Goal: Task Accomplishment & Management: Use online tool/utility

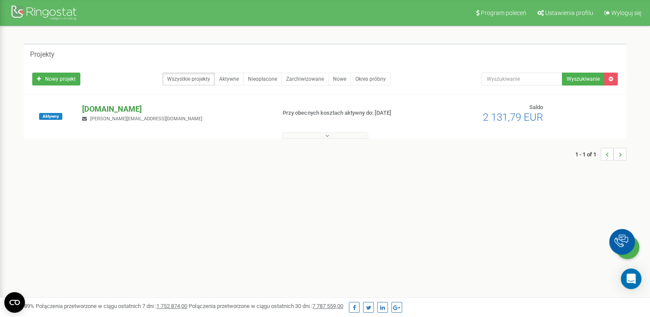
click at [100, 108] on p "[DOMAIN_NAME]" at bounding box center [175, 108] width 186 height 11
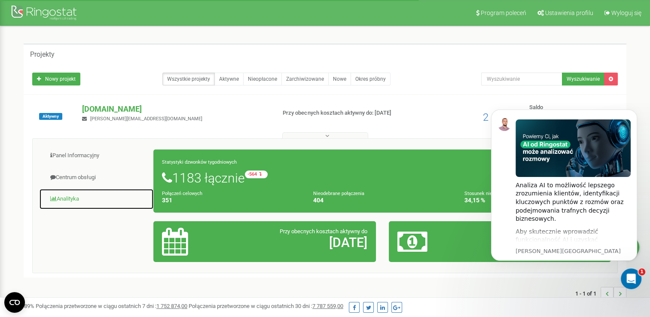
click at [81, 202] on link "Analityka" at bounding box center [96, 198] width 115 height 21
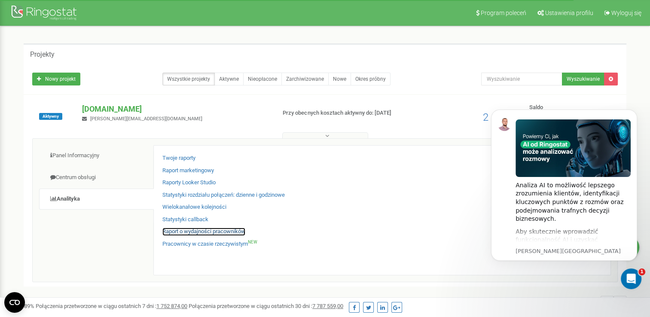
click at [203, 232] on link "Raport o wydajności pracowników" at bounding box center [203, 232] width 83 height 8
click at [636, 112] on icon "Dismiss notification" at bounding box center [634, 111] width 5 height 5
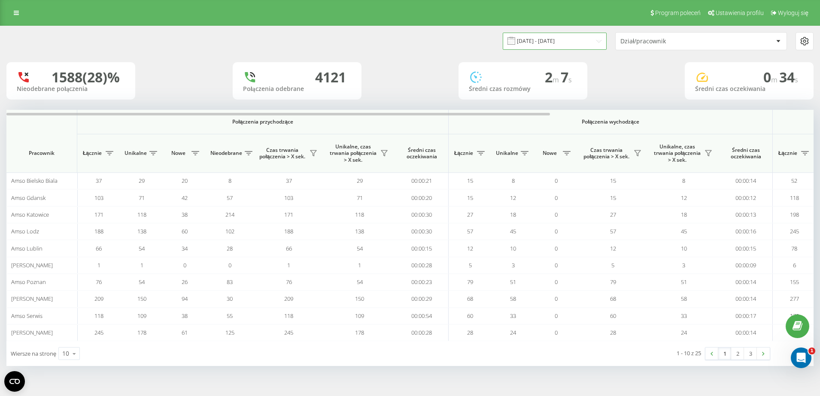
click at [555, 45] on input "[DATE] - [DATE]" at bounding box center [555, 41] width 104 height 17
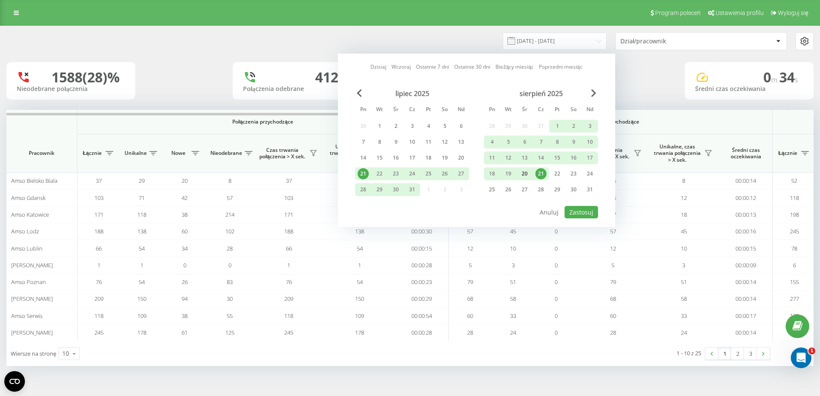
click at [528, 175] on div "20" at bounding box center [524, 173] width 11 height 11
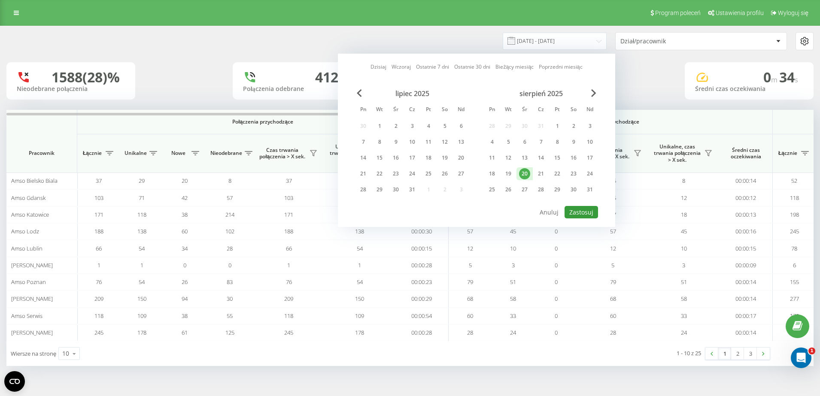
click at [579, 213] on button "Zastosuj" at bounding box center [581, 212] width 33 height 12
type input "20.08.2025 - 20.08.2025"
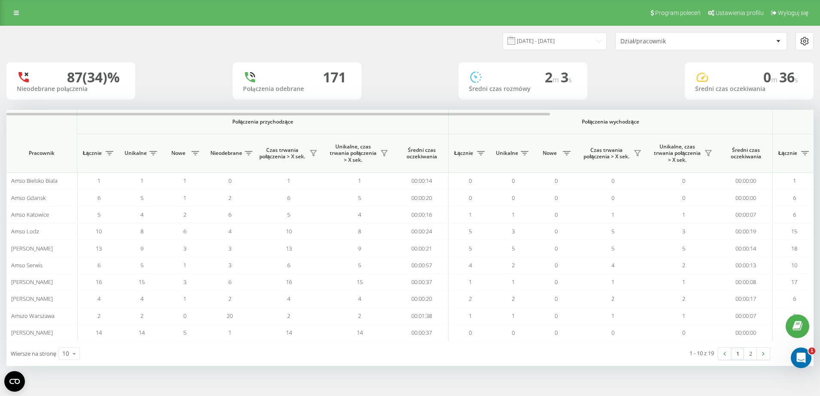
click at [654, 44] on div "Dział/pracownik" at bounding box center [671, 41] width 103 height 7
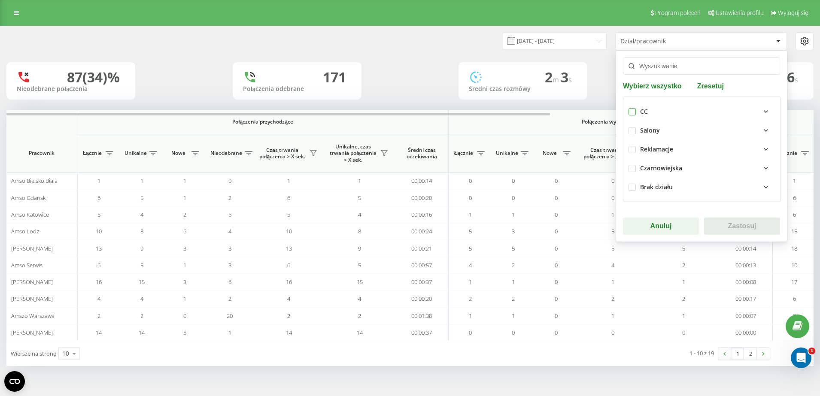
click at [631, 108] on label at bounding box center [632, 108] width 7 height 0
checkbox input "true"
click at [728, 221] on button "Zastosuj" at bounding box center [742, 226] width 76 height 17
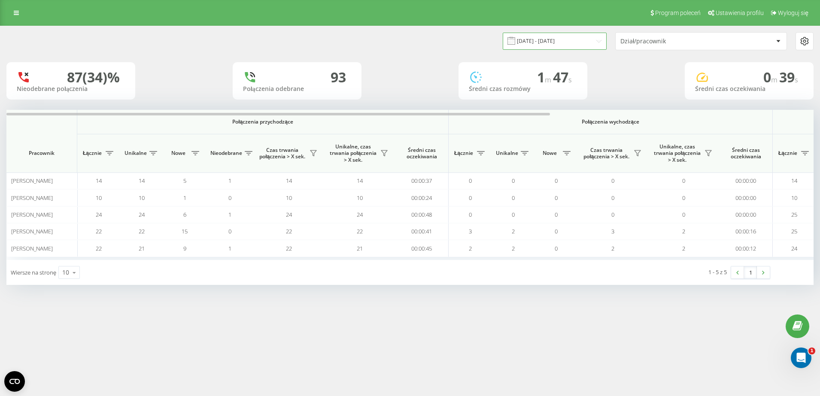
click at [553, 39] on input "20.08.2025 - 20.08.2025" at bounding box center [555, 41] width 104 height 17
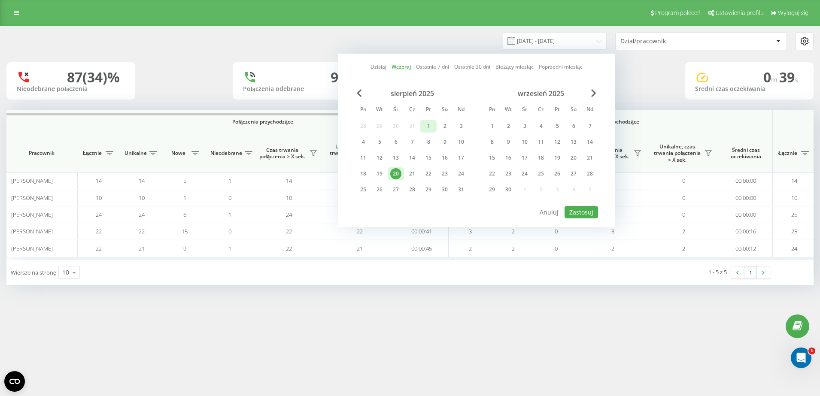
click at [426, 126] on div "1" at bounding box center [428, 126] width 11 height 11
click at [420, 174] on div "21" at bounding box center [412, 173] width 16 height 13
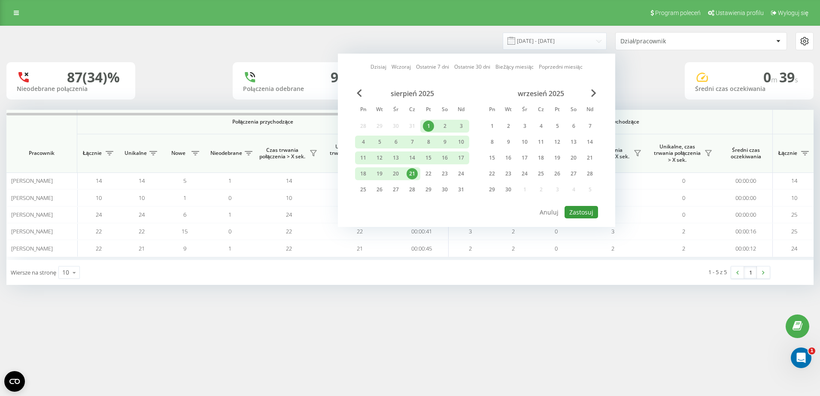
click at [576, 214] on button "Zastosuj" at bounding box center [581, 212] width 33 height 12
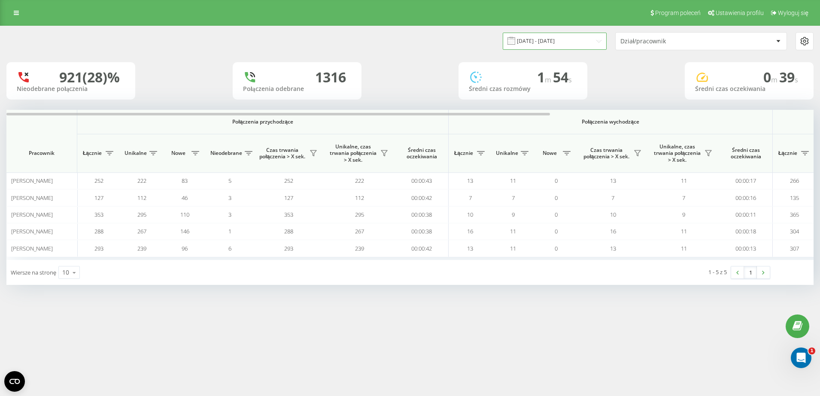
click at [560, 49] on input "01.08.2025 - 21.08.2025" at bounding box center [555, 41] width 104 height 17
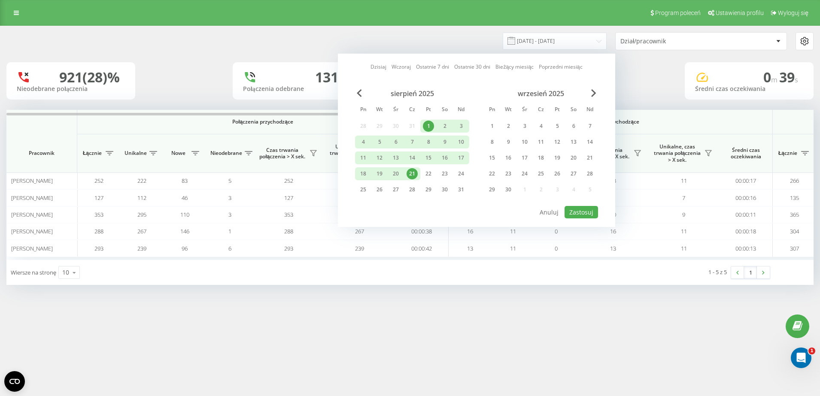
click at [410, 174] on div "21" at bounding box center [412, 173] width 11 height 11
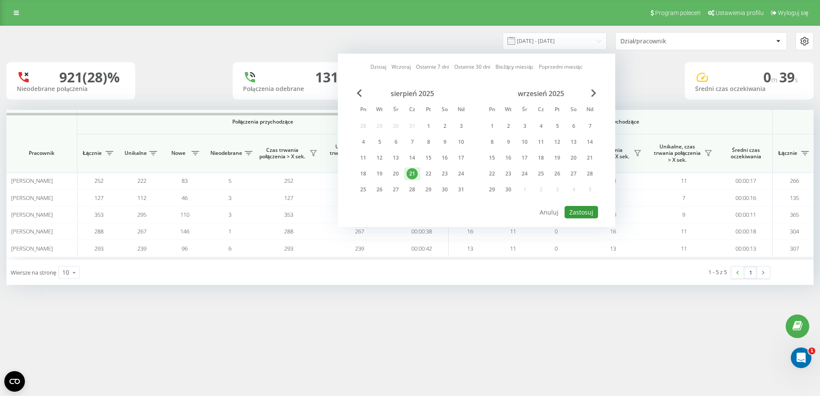
click at [576, 212] on button "Zastosuj" at bounding box center [581, 212] width 33 height 12
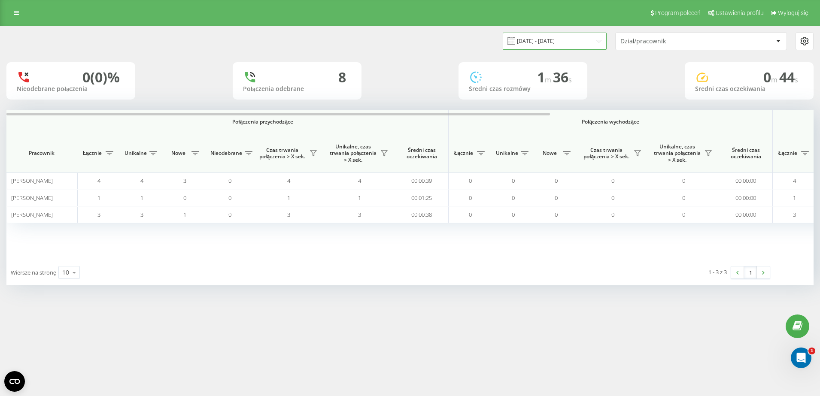
click at [590, 42] on input "[DATE] - [DATE]" at bounding box center [555, 41] width 104 height 17
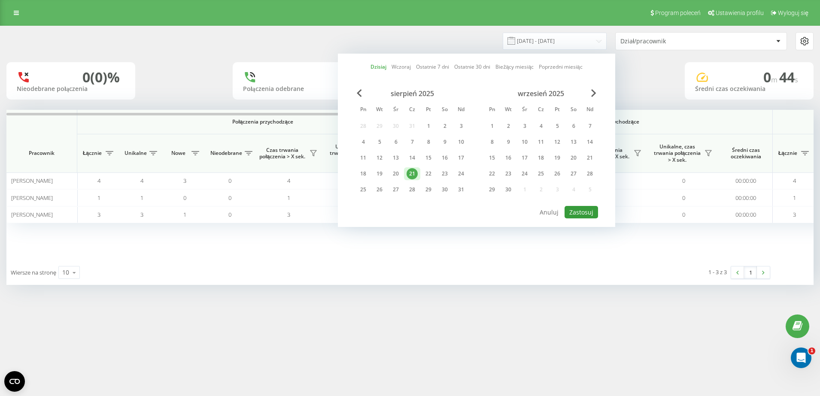
click at [577, 212] on button "Zastosuj" at bounding box center [581, 212] width 33 height 12
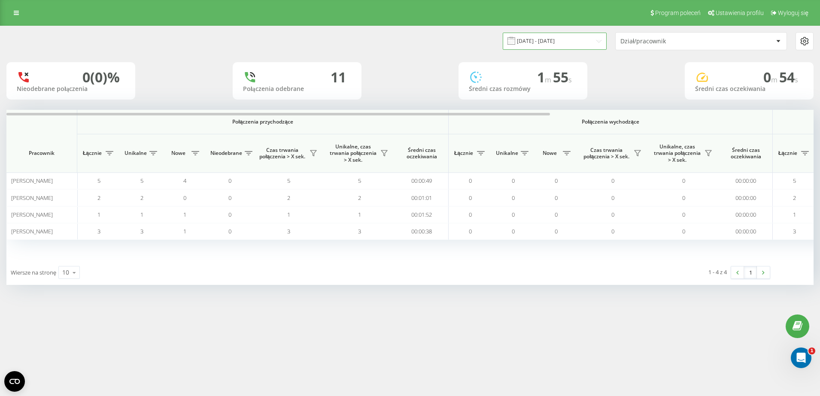
click at [567, 38] on input "[DATE] - [DATE]" at bounding box center [555, 41] width 104 height 17
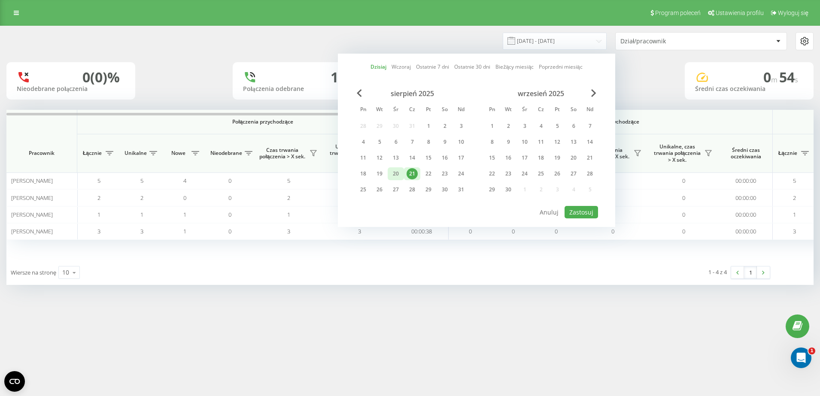
drag, startPoint x: 397, startPoint y: 176, endPoint x: 403, endPoint y: 176, distance: 5.6
click at [398, 176] on div "20" at bounding box center [395, 173] width 11 height 11
click at [583, 213] on button "Zastosuj" at bounding box center [581, 212] width 33 height 12
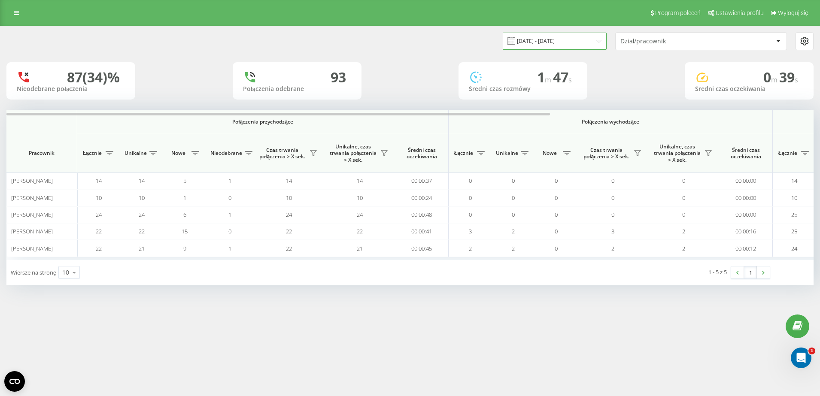
click at [576, 40] on input "20.08.2025 - 20.08.2025" at bounding box center [555, 41] width 104 height 17
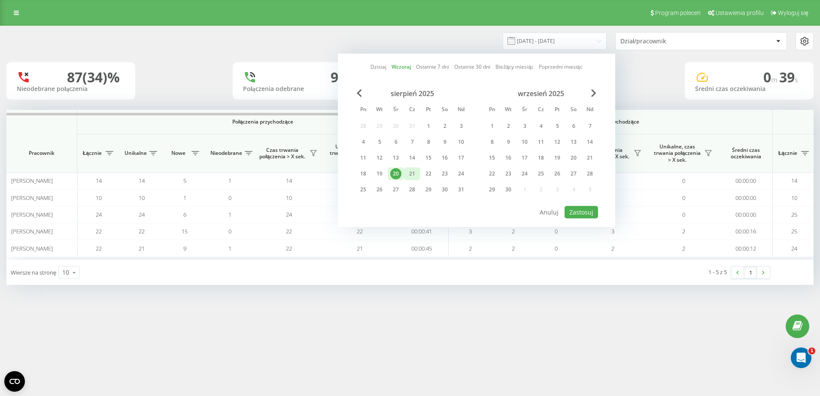
click at [416, 171] on div "21" at bounding box center [412, 173] width 11 height 11
click at [574, 212] on button "Zastosuj" at bounding box center [581, 212] width 33 height 12
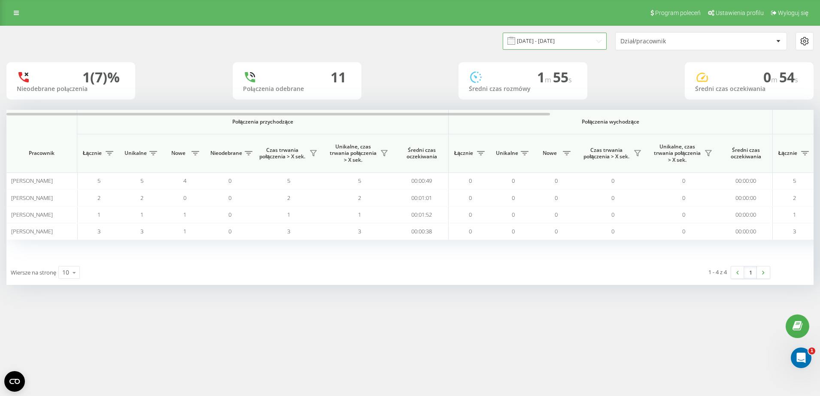
click at [583, 37] on input "[DATE] - [DATE]" at bounding box center [555, 41] width 104 height 17
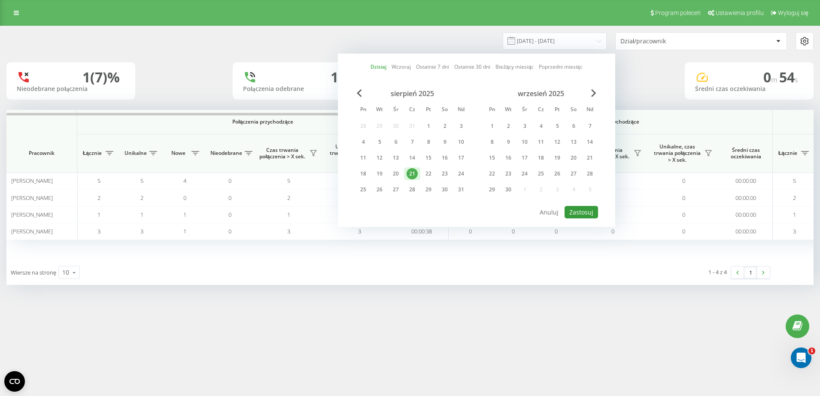
drag, startPoint x: 585, startPoint y: 216, endPoint x: 586, endPoint y: 194, distance: 21.5
click at [586, 216] on button "Zastosuj" at bounding box center [581, 212] width 33 height 12
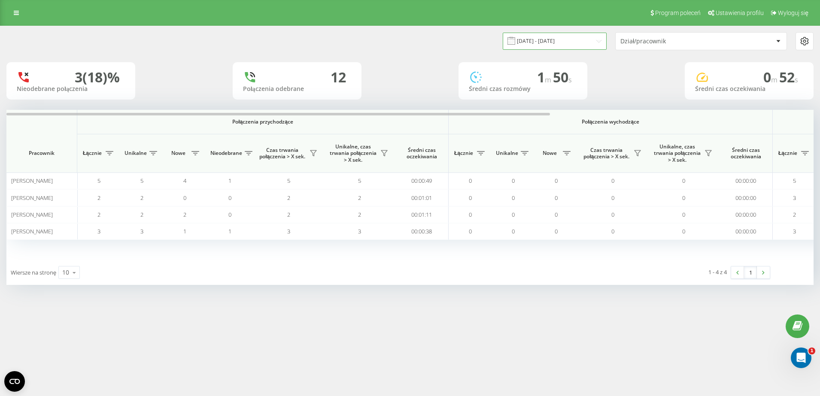
click at [558, 40] on input "[DATE] - [DATE]" at bounding box center [555, 41] width 104 height 17
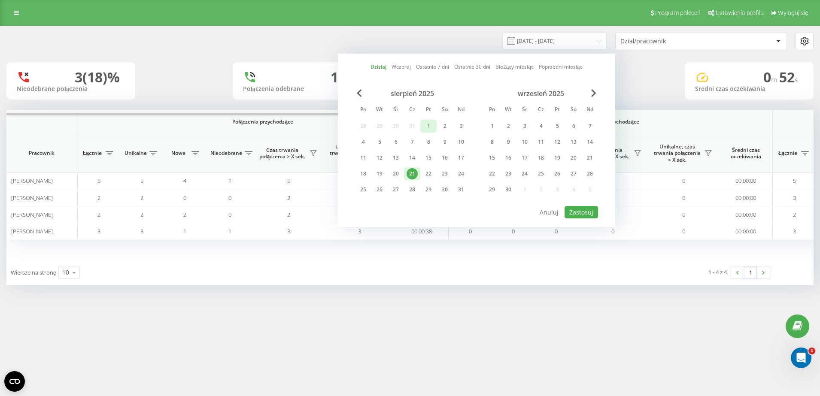
click at [430, 126] on div "1" at bounding box center [428, 126] width 11 height 11
click at [413, 178] on div "21" at bounding box center [412, 173] width 11 height 11
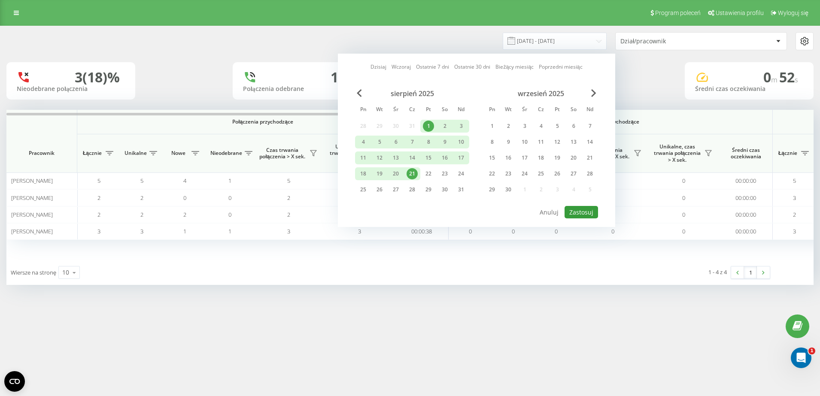
click at [573, 213] on button "Zastosuj" at bounding box center [581, 212] width 33 height 12
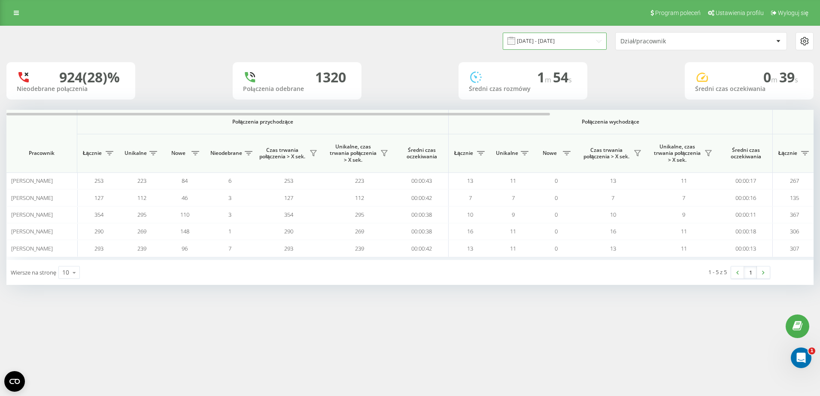
click at [553, 46] on input "[DATE] - [DATE]" at bounding box center [555, 41] width 104 height 17
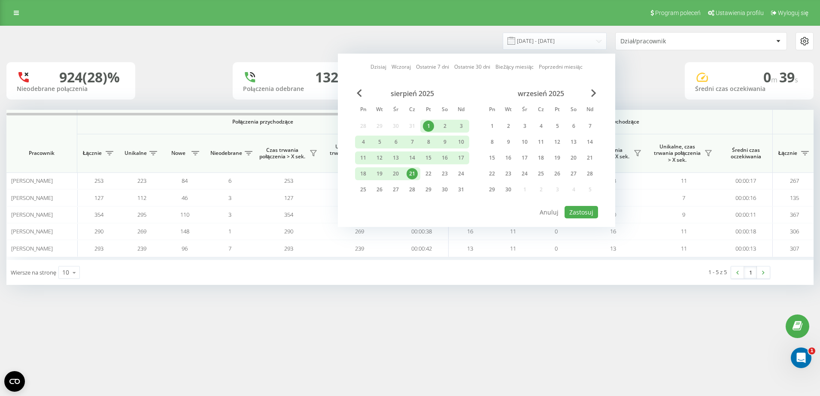
click at [413, 175] on div "21" at bounding box center [412, 173] width 11 height 11
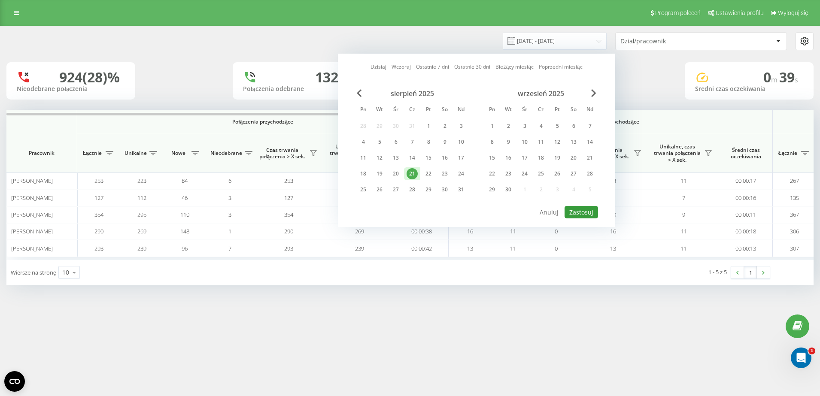
click at [587, 210] on button "Zastosuj" at bounding box center [581, 212] width 33 height 12
type input "[DATE] - [DATE]"
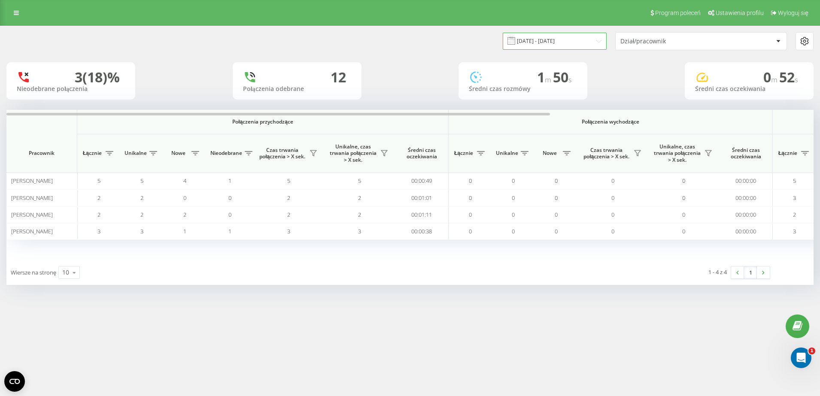
click at [553, 41] on input "[DATE] - [DATE]" at bounding box center [555, 41] width 104 height 17
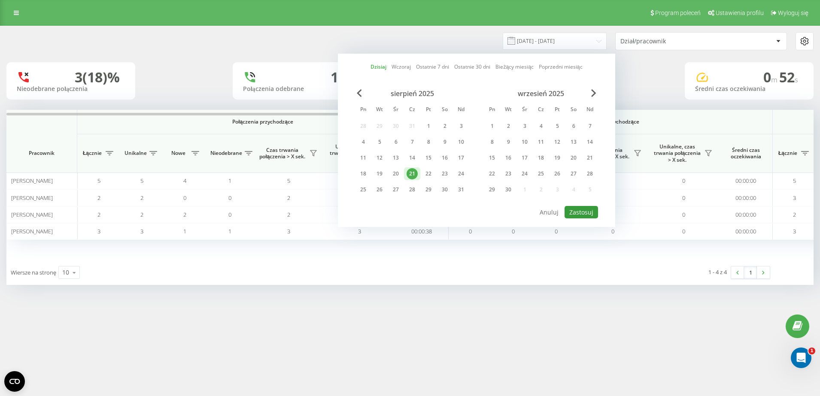
click at [589, 217] on button "Zastosuj" at bounding box center [581, 212] width 33 height 12
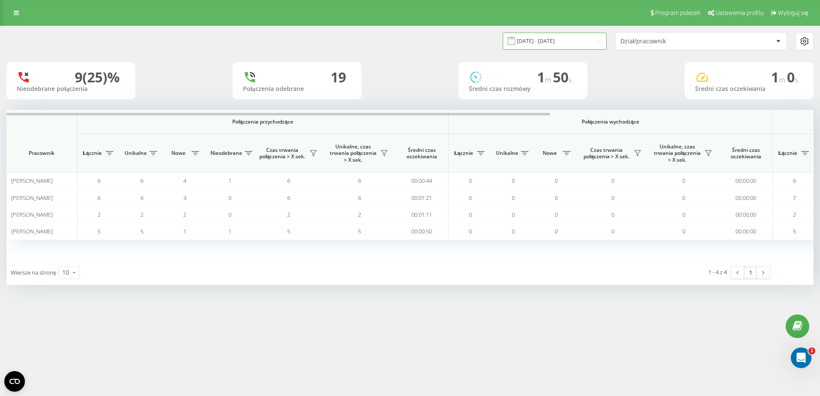
click at [538, 44] on input "[DATE] - [DATE]" at bounding box center [555, 41] width 104 height 17
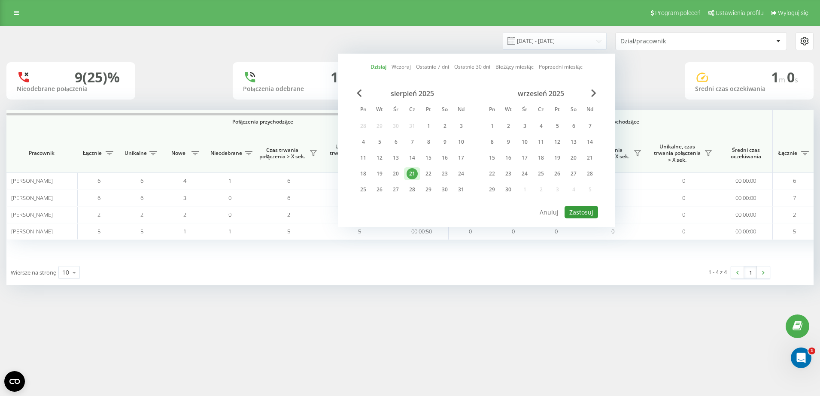
click at [579, 209] on button "Zastosuj" at bounding box center [581, 212] width 33 height 12
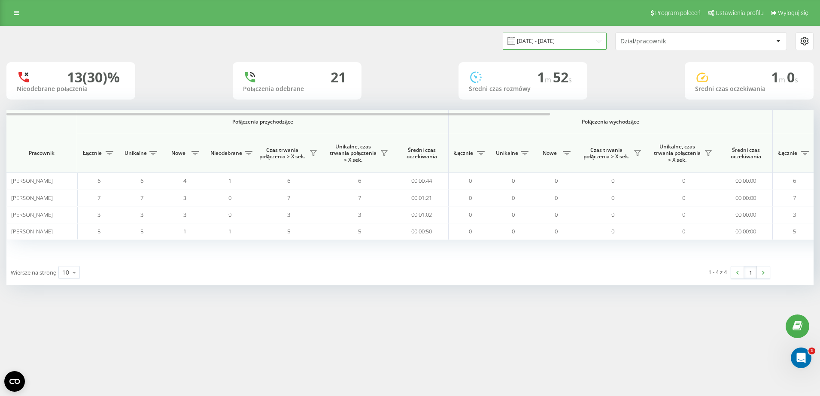
click at [580, 38] on input "[DATE] - [DATE]" at bounding box center [555, 41] width 104 height 17
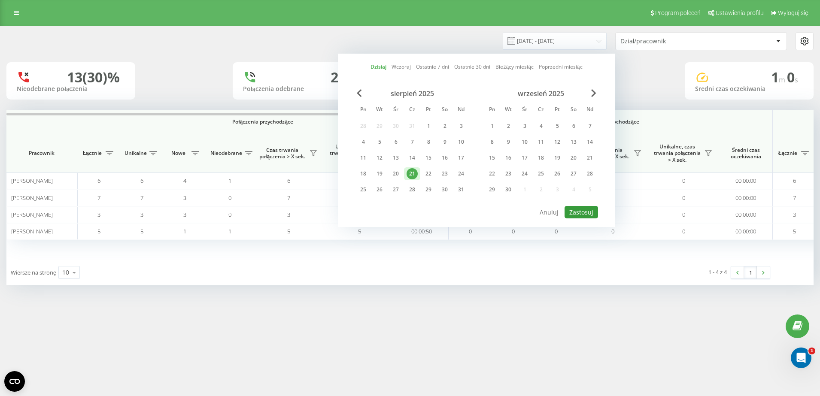
click at [590, 211] on button "Zastosuj" at bounding box center [581, 212] width 33 height 12
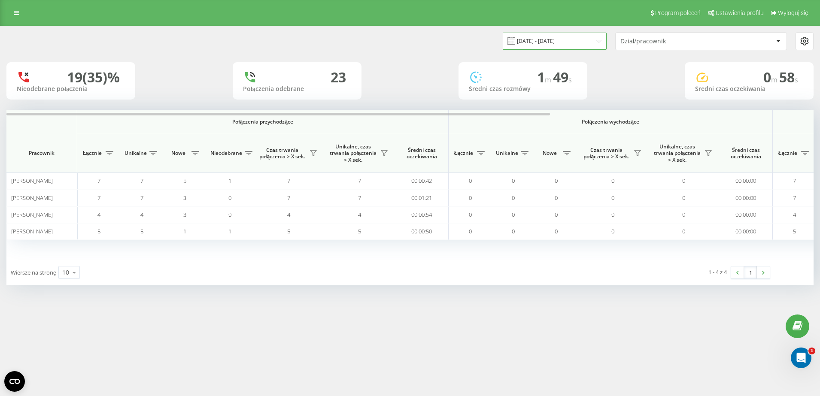
click at [577, 43] on input "[DATE] - [DATE]" at bounding box center [555, 41] width 104 height 17
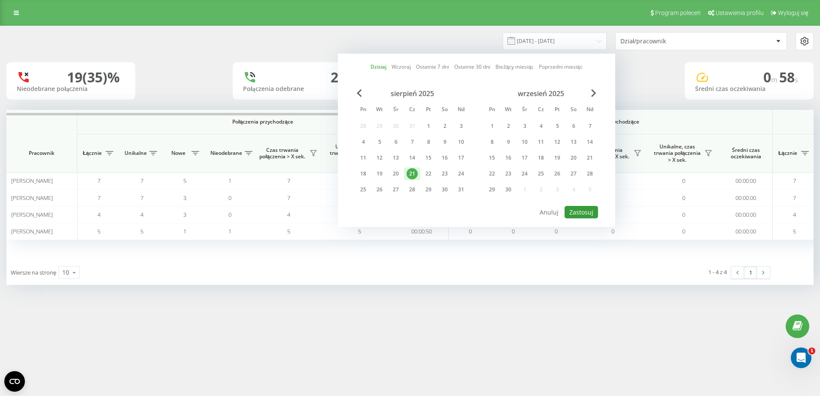
click at [578, 215] on button "Zastosuj" at bounding box center [581, 212] width 33 height 12
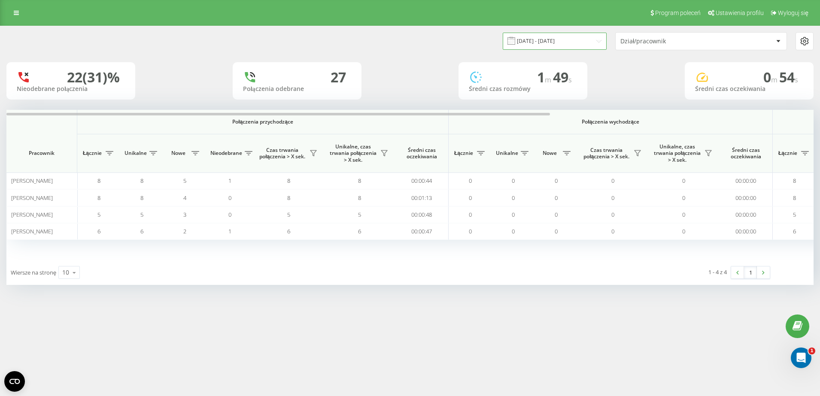
click at [548, 38] on input "[DATE] - [DATE]" at bounding box center [555, 41] width 104 height 17
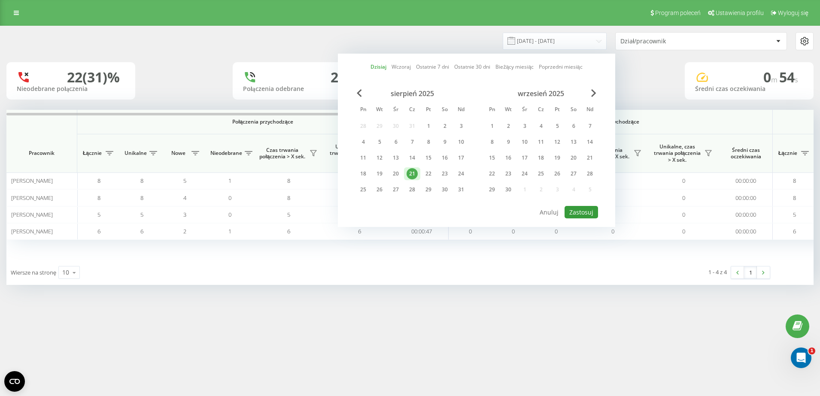
click at [584, 206] on button "Zastosuj" at bounding box center [581, 212] width 33 height 12
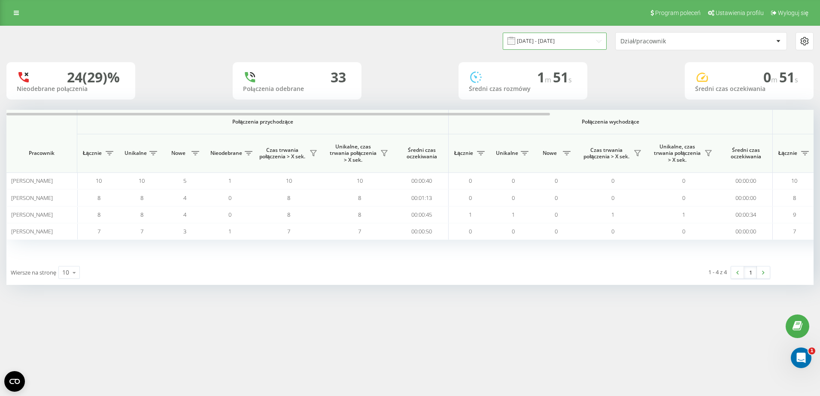
click at [541, 42] on input "[DATE] - [DATE]" at bounding box center [555, 41] width 104 height 17
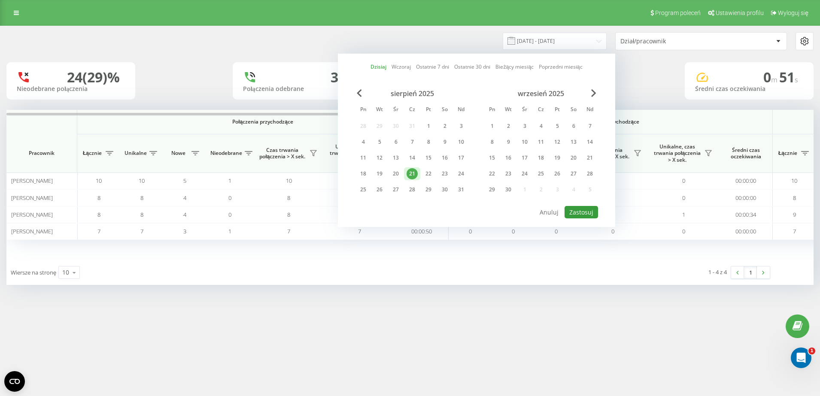
click at [583, 207] on button "Zastosuj" at bounding box center [581, 212] width 33 height 12
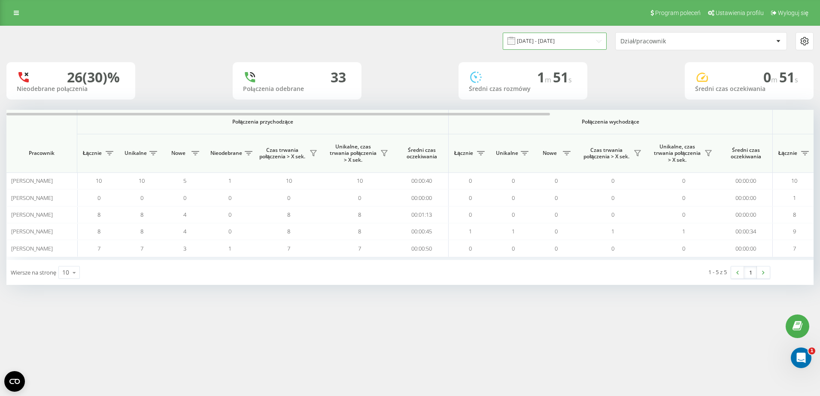
click at [531, 40] on input "21.08.2025 - 21.08.2025" at bounding box center [555, 41] width 104 height 17
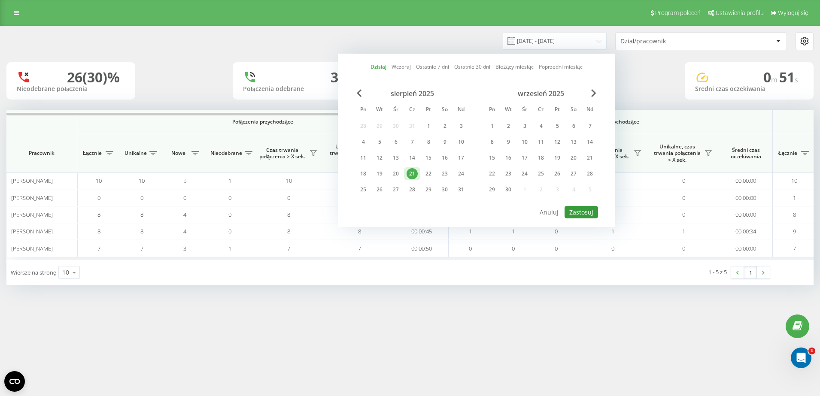
click at [580, 207] on button "Zastosuj" at bounding box center [581, 212] width 33 height 12
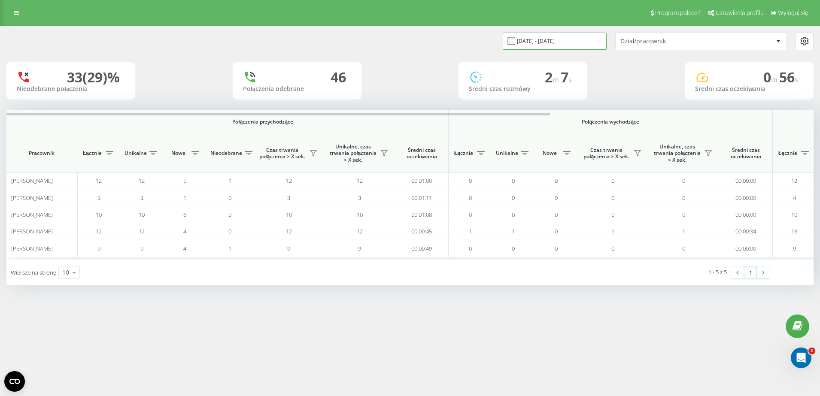
click at [549, 44] on input "21.08.2025 - 21.08.2025" at bounding box center [555, 41] width 104 height 17
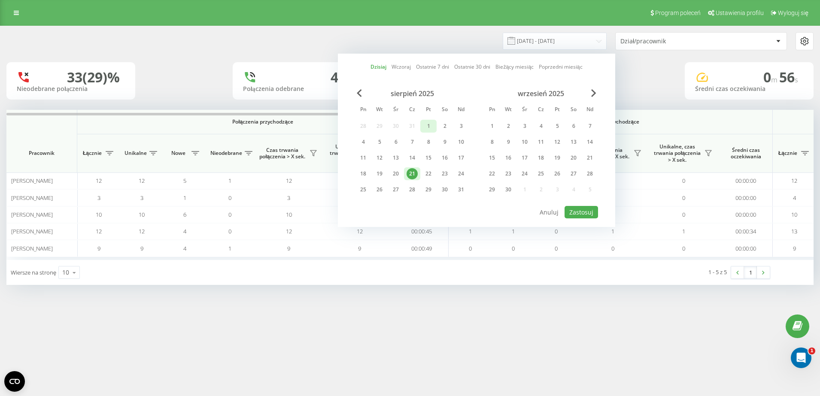
drag, startPoint x: 426, startPoint y: 124, endPoint x: 423, endPoint y: 146, distance: 21.3
click at [427, 125] on div "1" at bounding box center [428, 126] width 11 height 11
click at [412, 174] on div "21" at bounding box center [412, 173] width 11 height 11
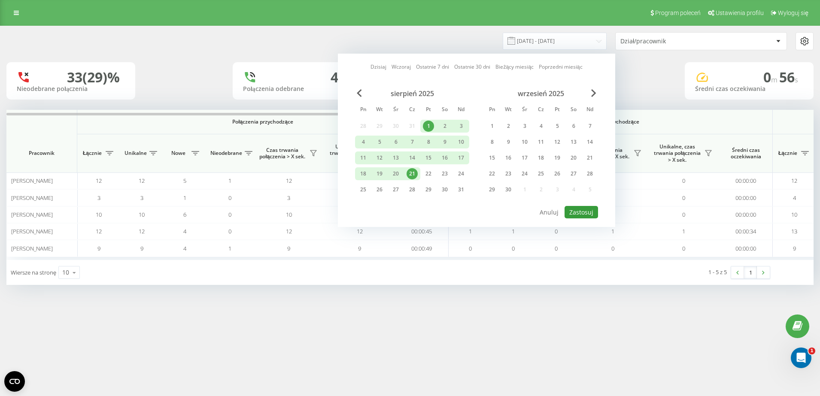
click at [580, 212] on button "Zastosuj" at bounding box center [581, 212] width 33 height 12
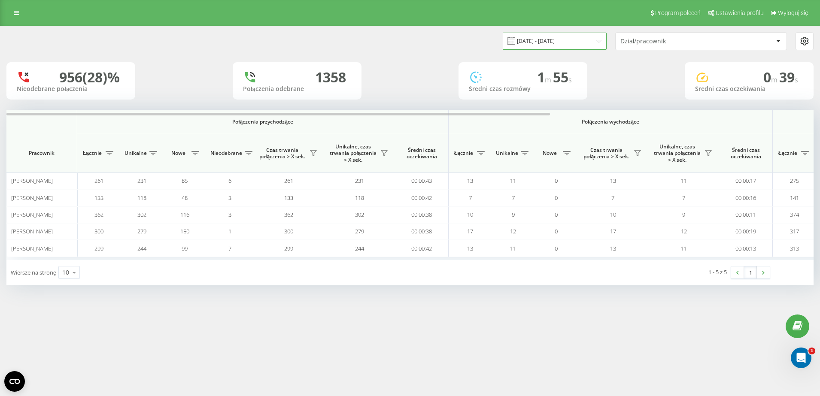
click at [550, 45] on input "[DATE] - [DATE]" at bounding box center [555, 41] width 104 height 17
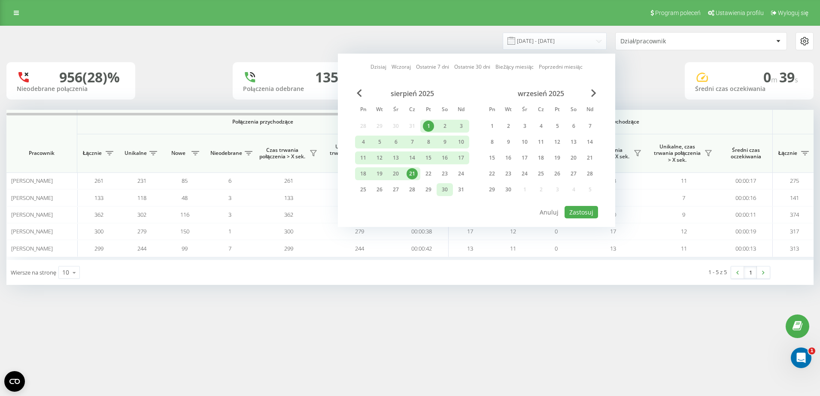
drag, startPoint x: 413, startPoint y: 177, endPoint x: 443, endPoint y: 183, distance: 30.3
click at [413, 177] on div "21" at bounding box center [412, 173] width 11 height 11
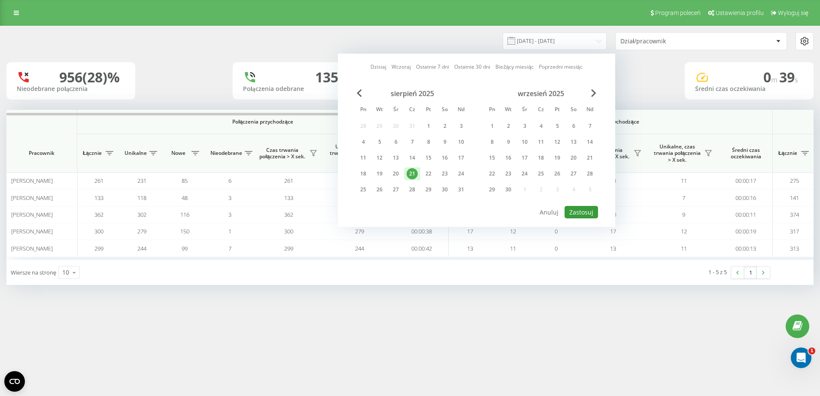
click at [586, 210] on button "Zastosuj" at bounding box center [581, 212] width 33 height 12
type input "[DATE] - [DATE]"
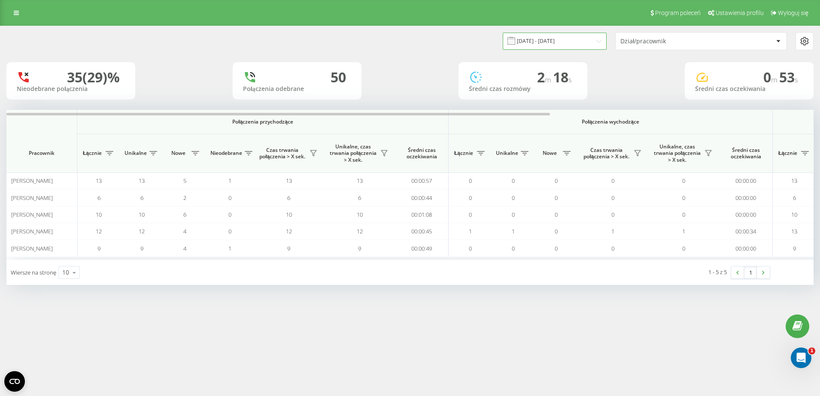
click at [535, 44] on input "[DATE] - [DATE]" at bounding box center [555, 41] width 104 height 17
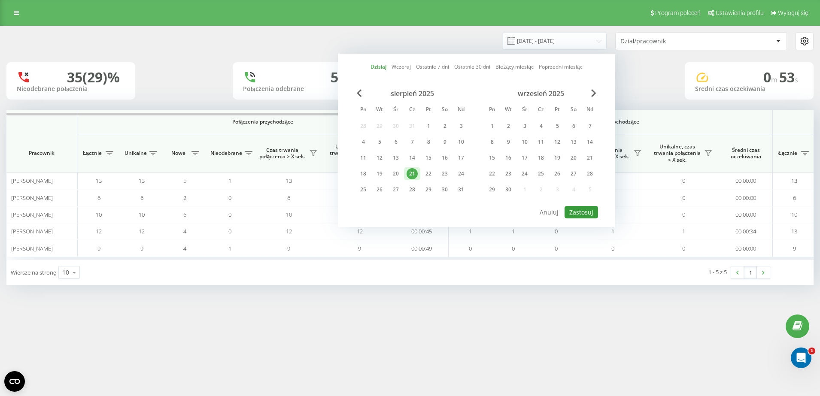
click at [589, 215] on button "Zastosuj" at bounding box center [581, 212] width 33 height 12
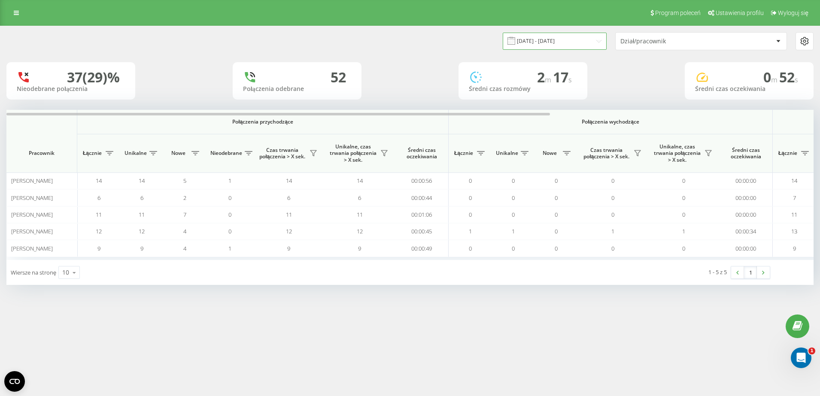
click at [532, 43] on input "[DATE] - [DATE]" at bounding box center [555, 41] width 104 height 17
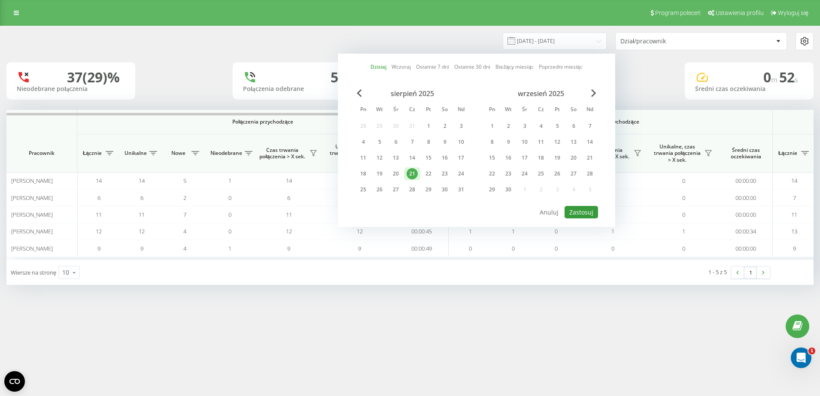
click at [586, 213] on button "Zastosuj" at bounding box center [581, 212] width 33 height 12
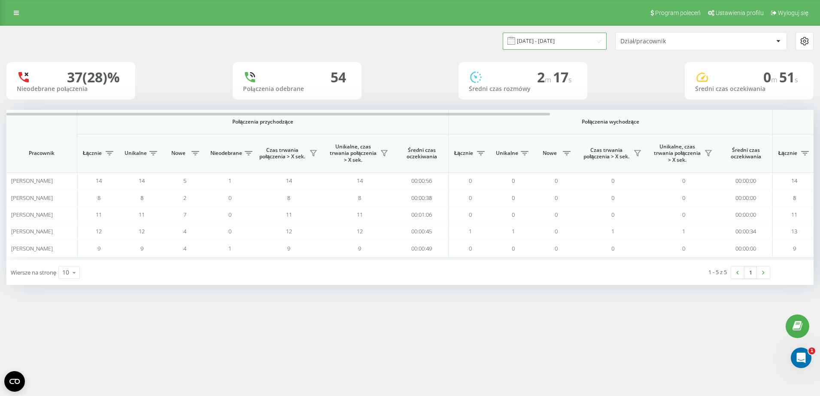
click at [536, 42] on input "[DATE] - [DATE]" at bounding box center [555, 41] width 104 height 17
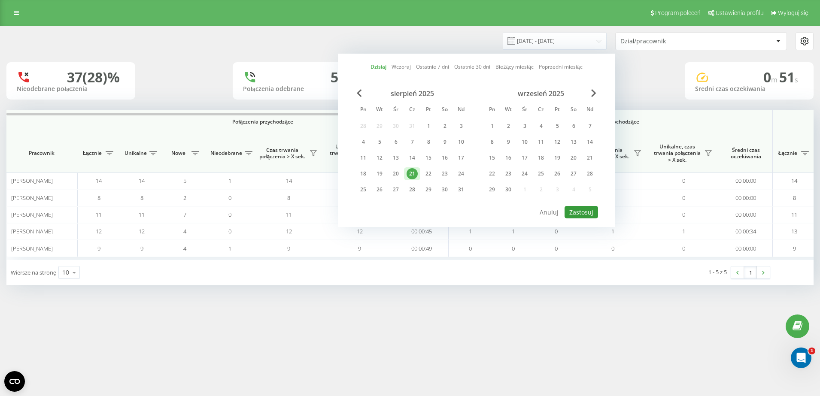
click at [586, 212] on button "Zastosuj" at bounding box center [581, 212] width 33 height 12
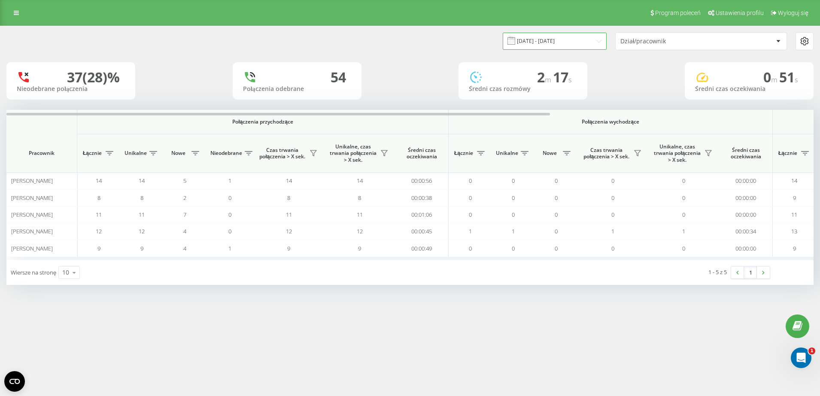
click at [576, 43] on input "[DATE] - [DATE]" at bounding box center [555, 41] width 104 height 17
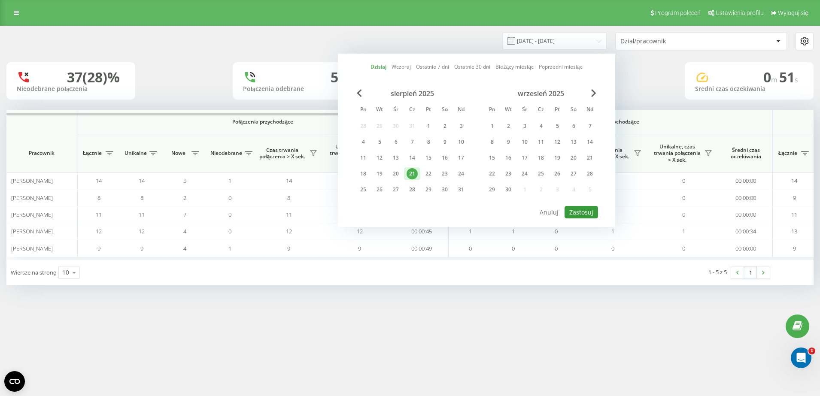
click at [578, 216] on button "Zastosuj" at bounding box center [581, 212] width 33 height 12
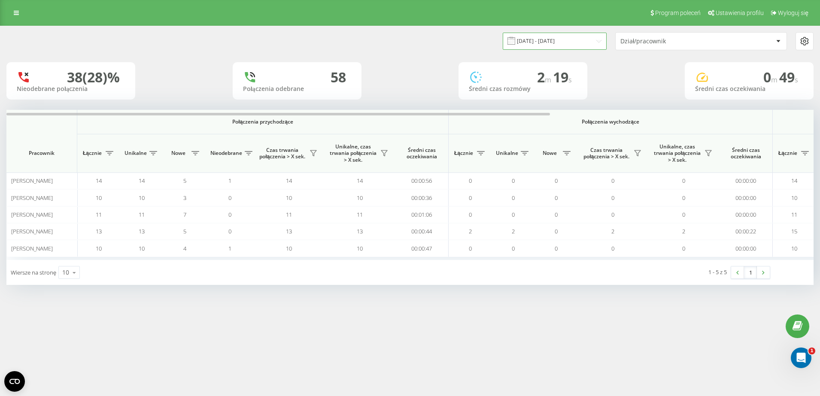
click at [577, 44] on input "[DATE] - [DATE]" at bounding box center [555, 41] width 104 height 17
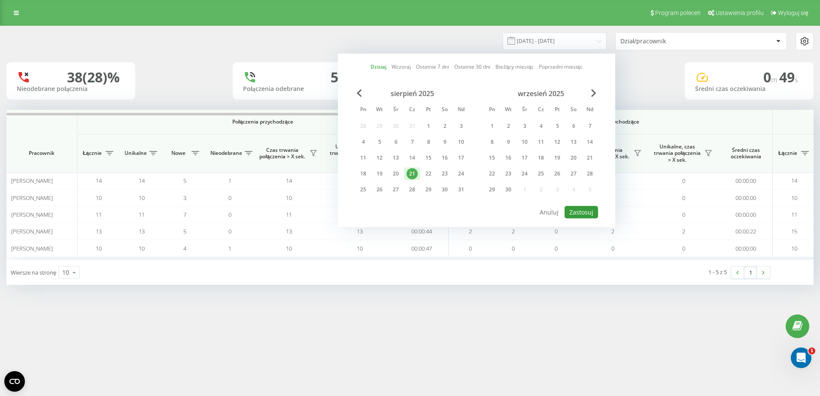
click at [574, 214] on button "Zastosuj" at bounding box center [581, 212] width 33 height 12
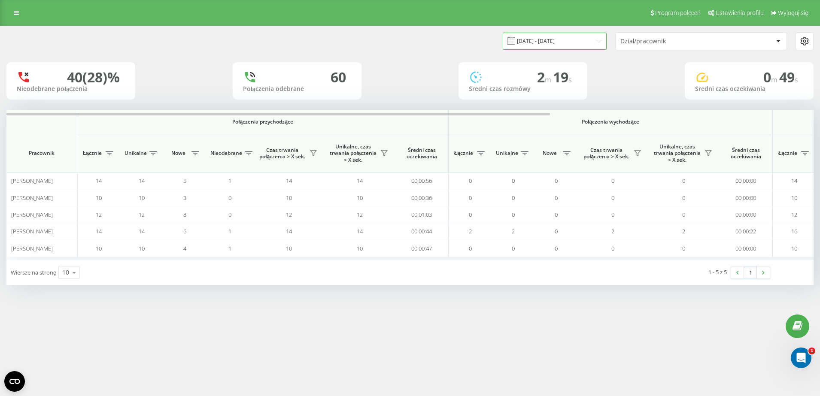
click at [569, 45] on input "[DATE] - [DATE]" at bounding box center [555, 41] width 104 height 17
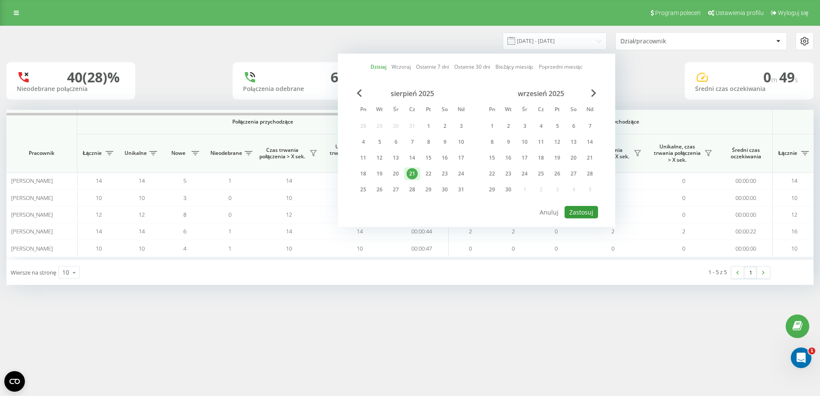
click at [582, 209] on button "Zastosuj" at bounding box center [581, 212] width 33 height 12
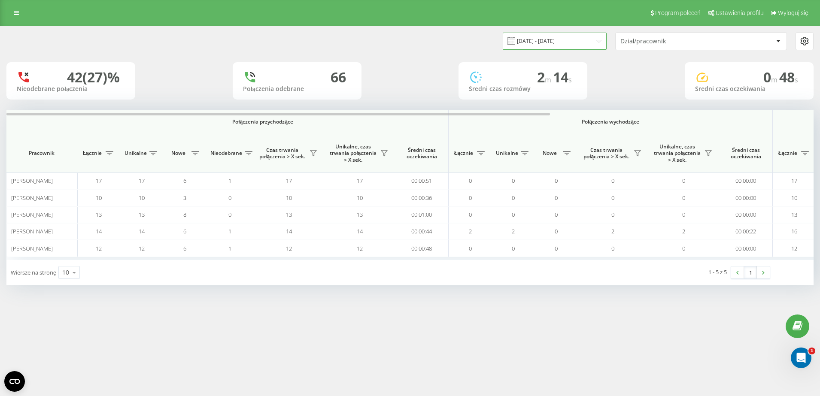
click at [535, 39] on input "[DATE] - [DATE]" at bounding box center [555, 41] width 104 height 17
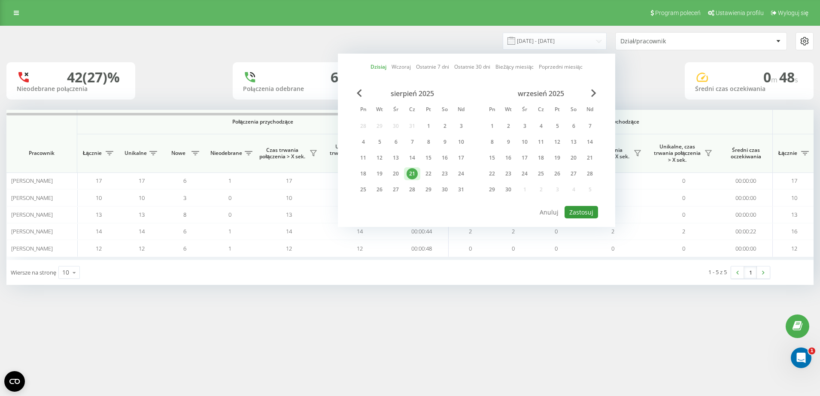
click at [584, 210] on button "Zastosuj" at bounding box center [581, 212] width 33 height 12
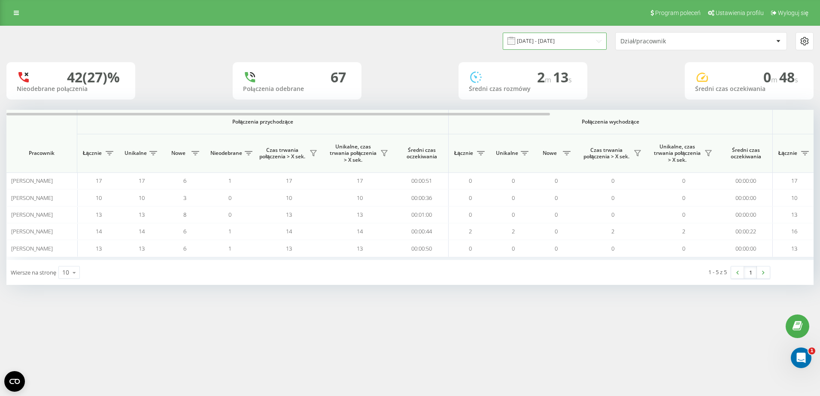
click at [541, 45] on input "[DATE] - [DATE]" at bounding box center [555, 41] width 104 height 17
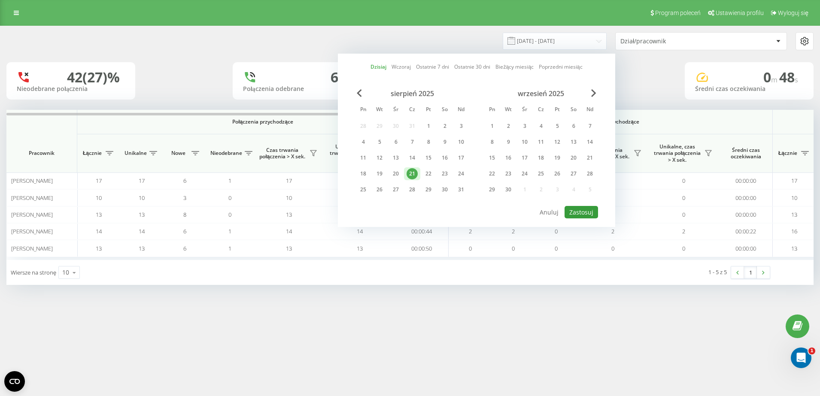
click at [579, 207] on button "Zastosuj" at bounding box center [581, 212] width 33 height 12
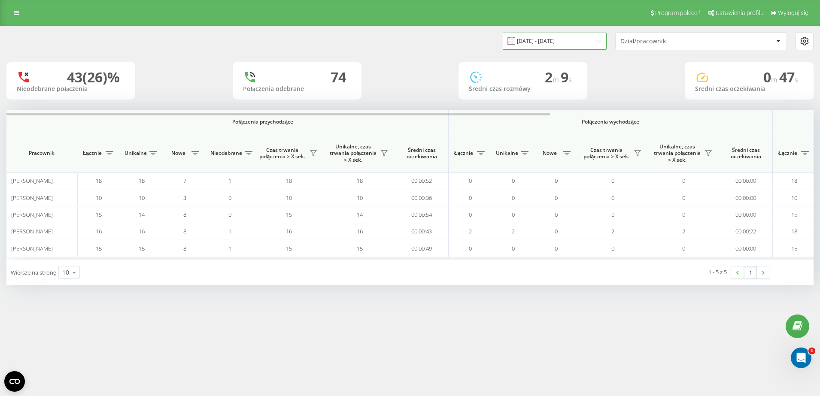
click at [527, 49] on input "[DATE] - [DATE]" at bounding box center [555, 41] width 104 height 17
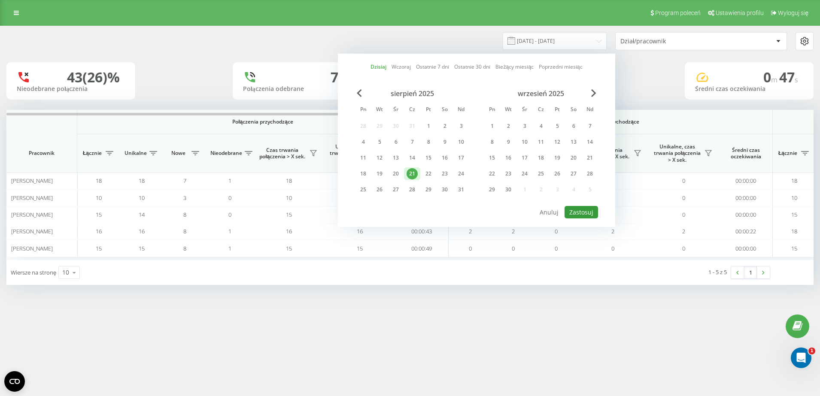
click at [585, 212] on button "Zastosuj" at bounding box center [581, 212] width 33 height 12
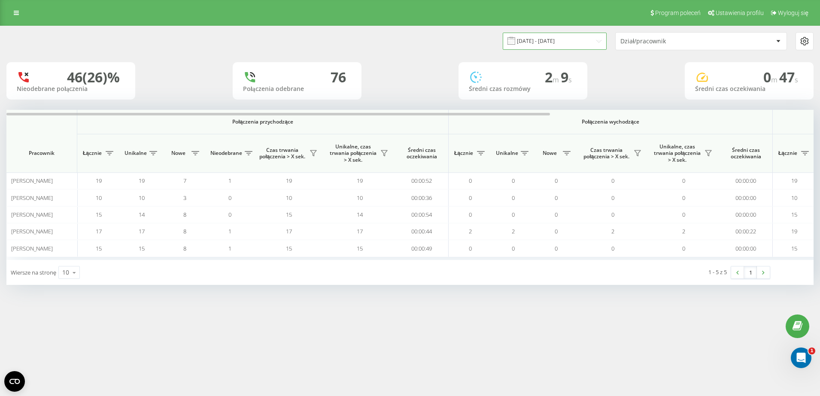
click at [533, 46] on input "[DATE] - [DATE]" at bounding box center [555, 41] width 104 height 17
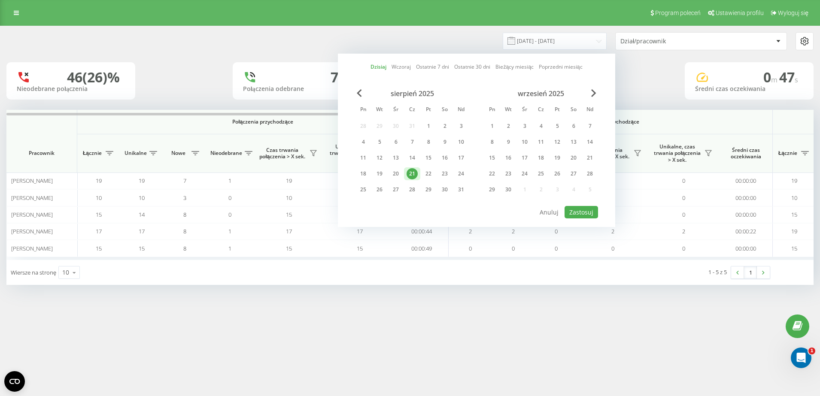
click at [581, 219] on div "Dzisiaj Wczoraj Ostatnie 7 dni Ostatnie 30 dni Bieżący miesiąc Poprzedni miesią…" at bounding box center [476, 140] width 277 height 173
click at [581, 213] on button "Zastosuj" at bounding box center [581, 212] width 33 height 12
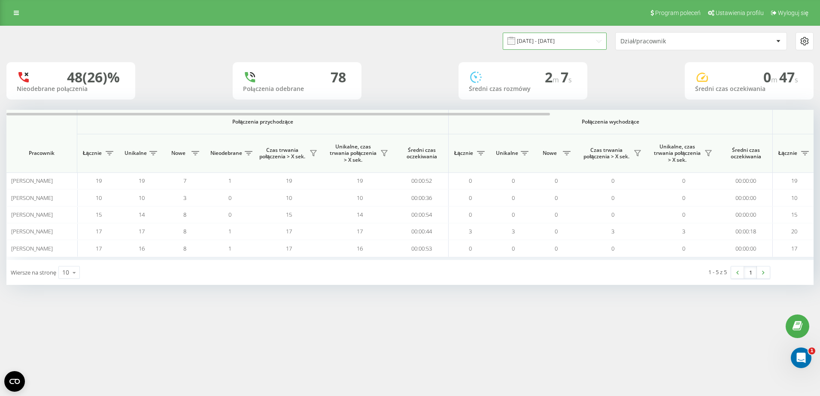
click at [572, 44] on input "[DATE] - [DATE]" at bounding box center [555, 41] width 104 height 17
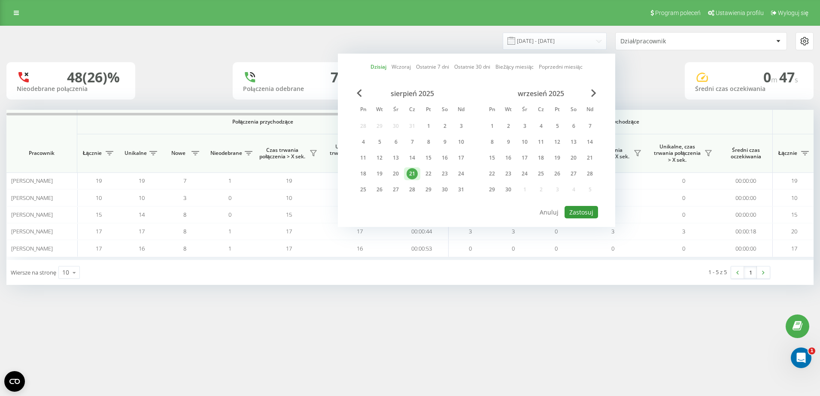
click at [587, 208] on button "Zastosuj" at bounding box center [581, 212] width 33 height 12
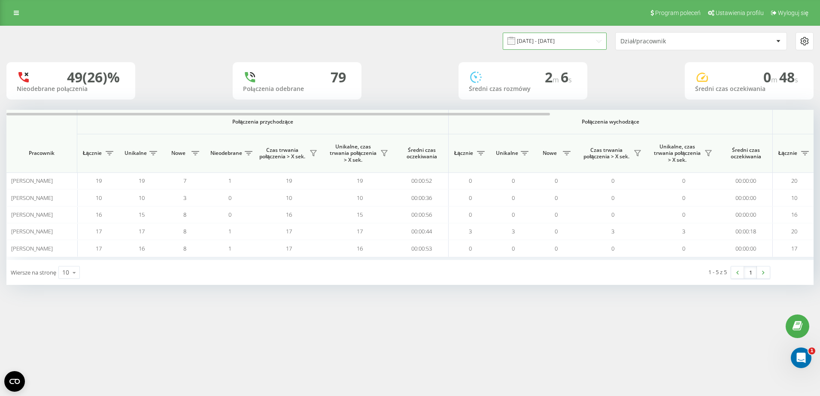
click at [565, 44] on input "[DATE] - [DATE]" at bounding box center [555, 41] width 104 height 17
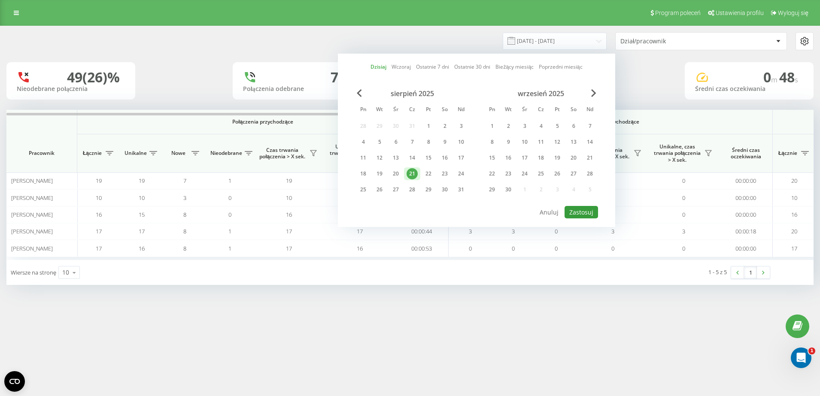
click at [580, 215] on button "Zastosuj" at bounding box center [581, 212] width 33 height 12
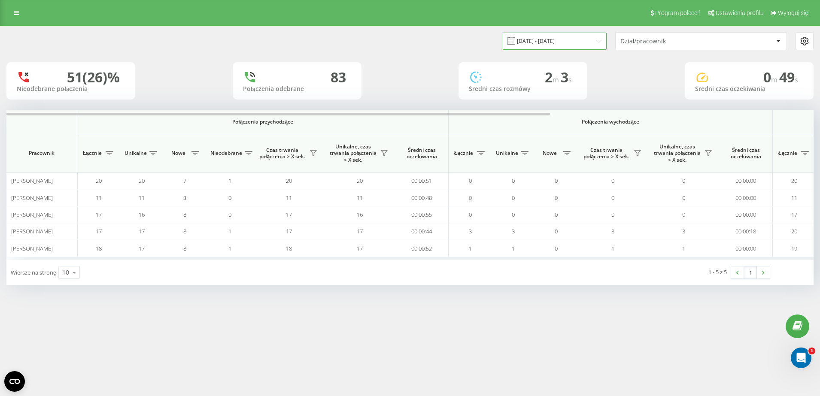
click at [534, 39] on input "[DATE] - [DATE]" at bounding box center [555, 41] width 104 height 17
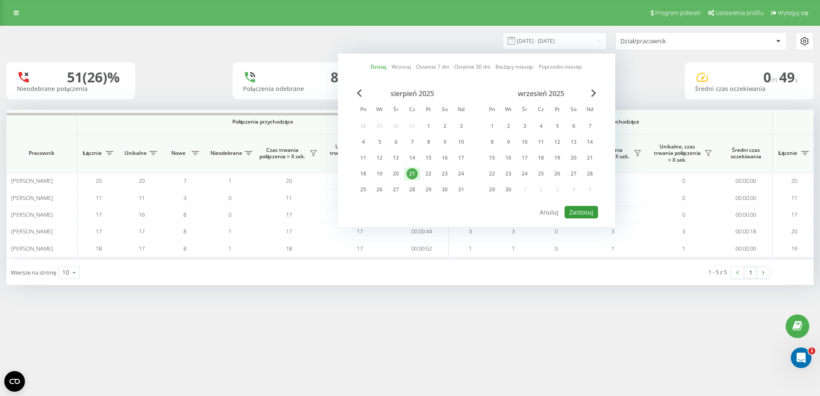
click at [580, 210] on button "Zastosuj" at bounding box center [581, 212] width 33 height 12
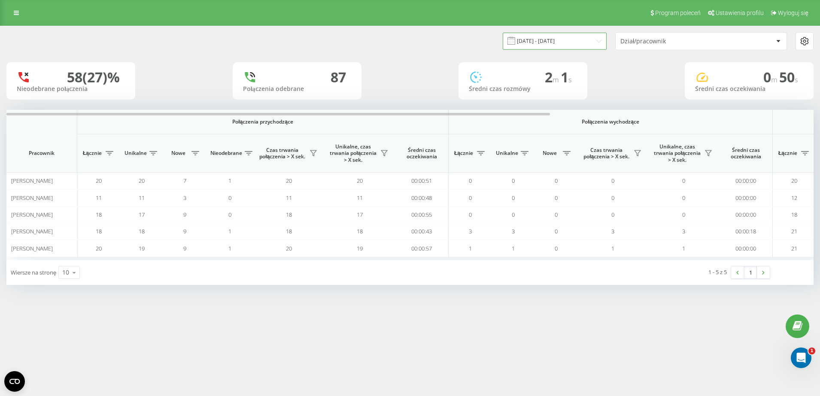
click at [550, 40] on input "[DATE] - [DATE]" at bounding box center [555, 41] width 104 height 17
click at [15, 17] on link at bounding box center [16, 13] width 15 height 12
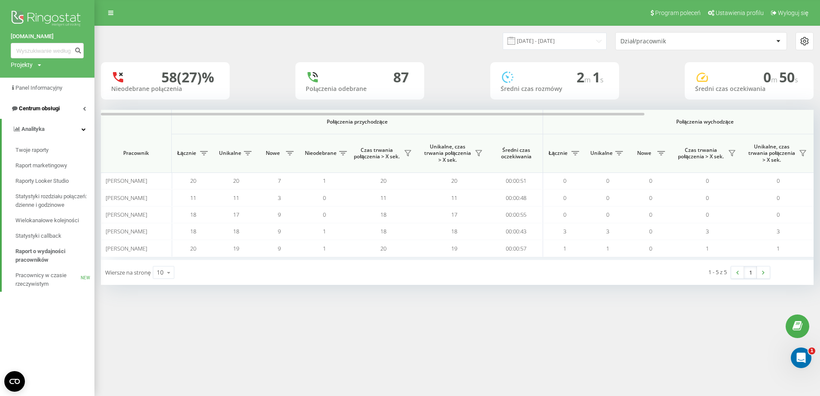
click at [87, 112] on link "Centrum obsługi" at bounding box center [47, 108] width 94 height 21
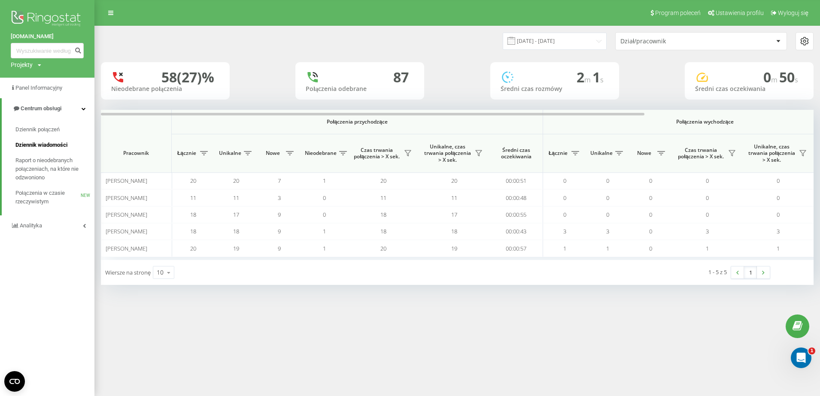
click at [58, 143] on span "Dziennik wiadomości" at bounding box center [41, 145] width 52 height 9
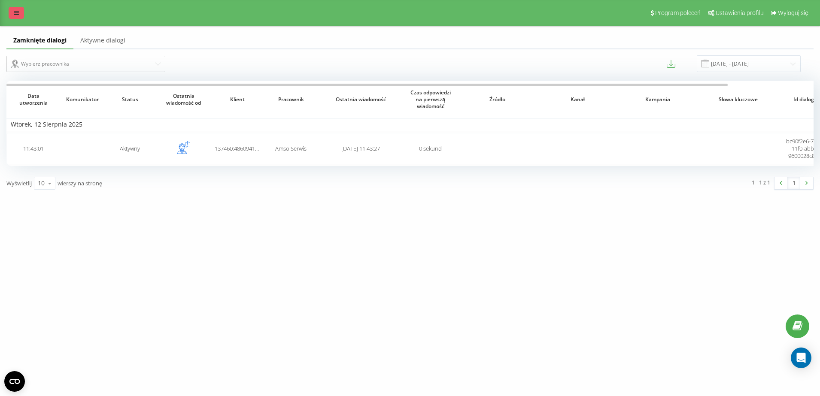
click at [16, 14] on icon at bounding box center [16, 13] width 5 height 6
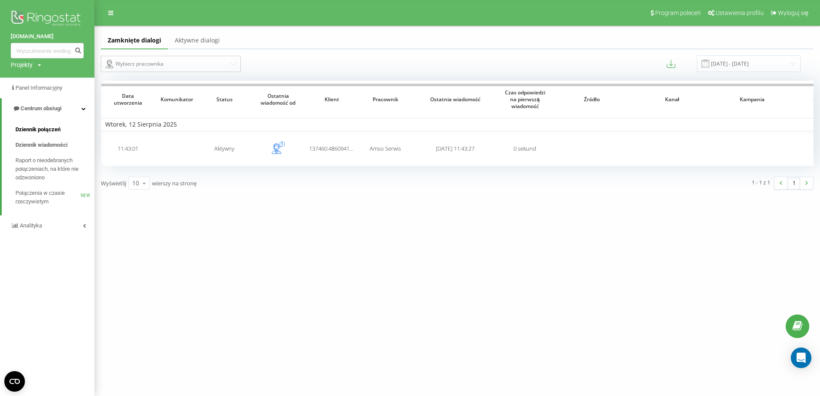
click at [60, 129] on span "Dziennik połączeń" at bounding box center [37, 129] width 45 height 9
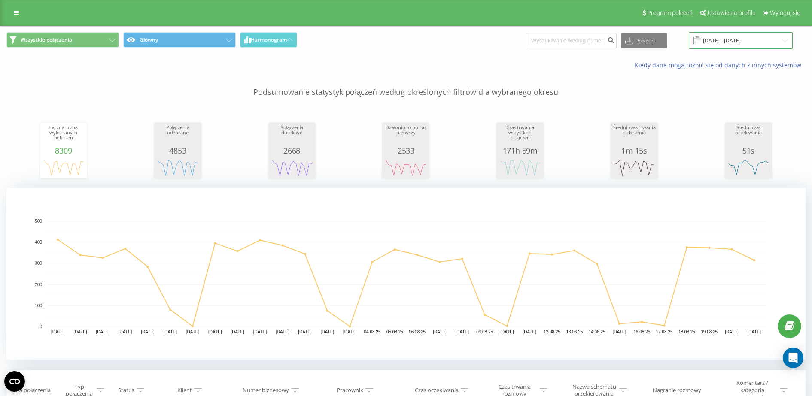
click at [732, 43] on input "[DATE] - [DATE]" at bounding box center [741, 40] width 104 height 17
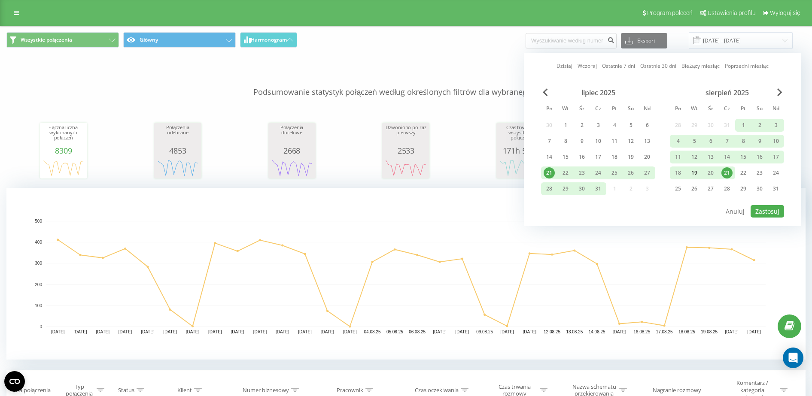
click at [695, 173] on div "19" at bounding box center [694, 172] width 11 height 11
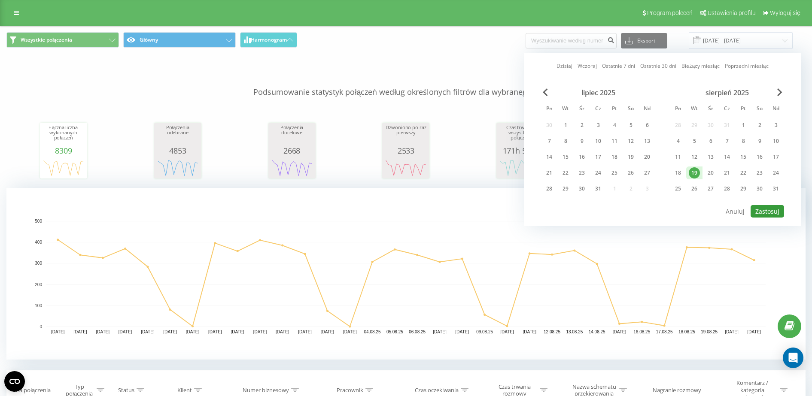
click at [762, 208] on button "Zastosuj" at bounding box center [766, 211] width 33 height 12
type input "19.08.2025 - 19.08.2025"
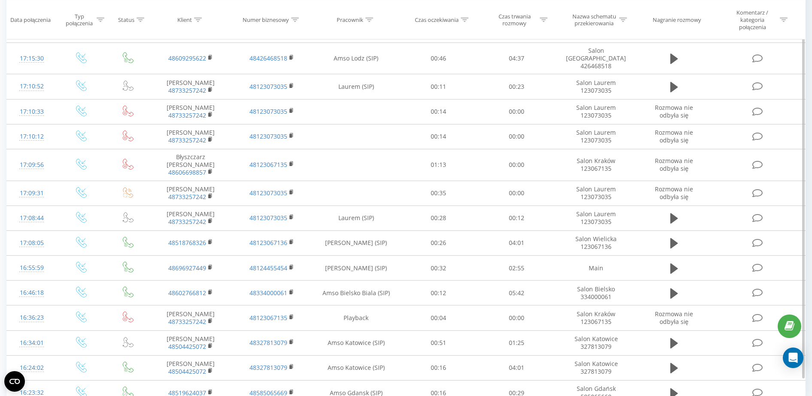
scroll to position [689, 0]
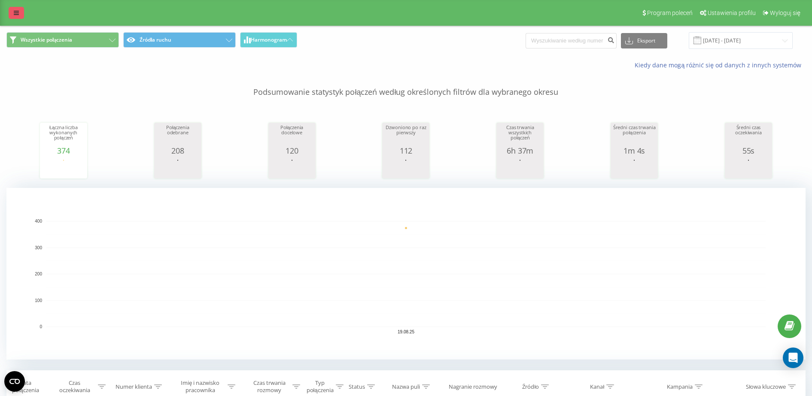
click at [11, 10] on link at bounding box center [16, 13] width 15 height 12
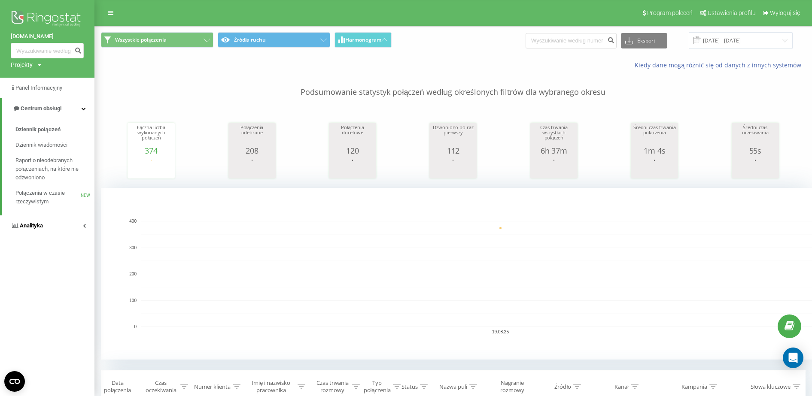
click at [49, 221] on link "Analityka" at bounding box center [47, 226] width 94 height 21
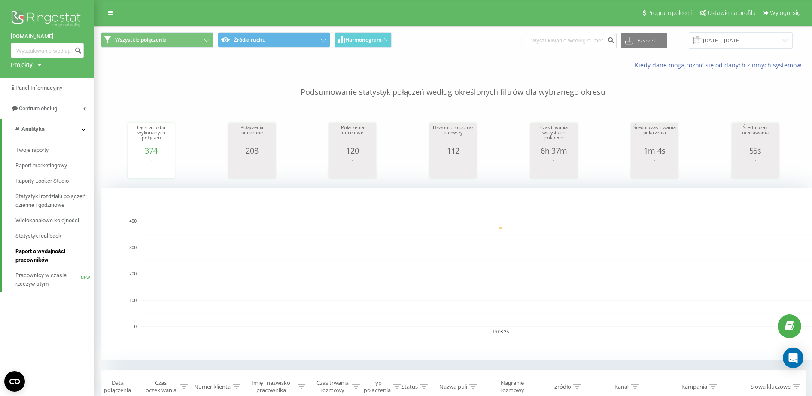
click at [55, 258] on span "Raport o wydajności pracowników" at bounding box center [52, 255] width 75 height 17
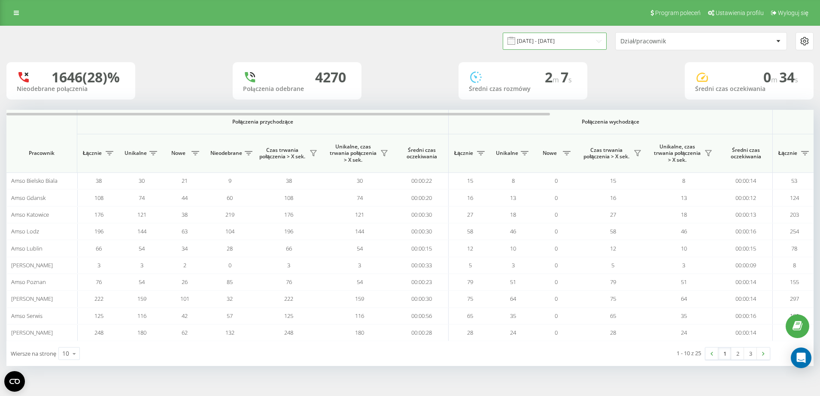
click at [562, 44] on input "[DATE] - [DATE]" at bounding box center [555, 41] width 104 height 17
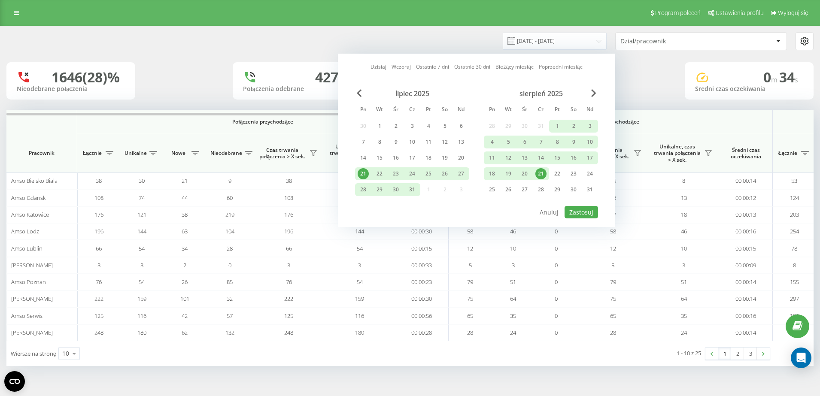
click at [541, 178] on div "21" at bounding box center [540, 173] width 11 height 11
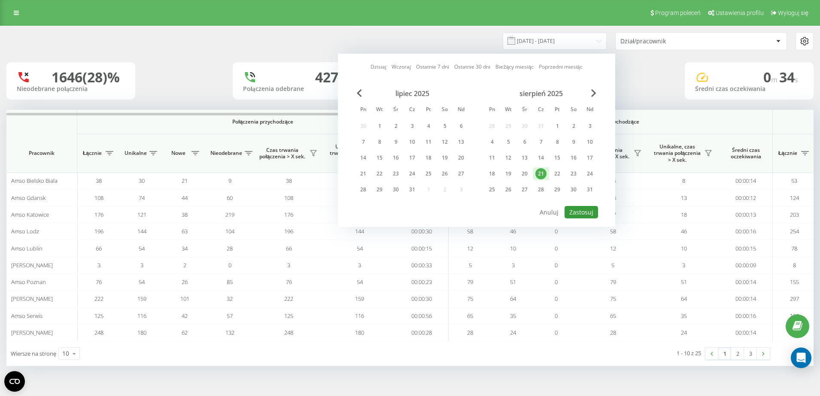
click at [585, 219] on div "[DATE] [DATE] Ostatnie 7 dni Ostatnie 30 dni Bieżący miesiąc Poprzedni miesiąc …" at bounding box center [476, 140] width 277 height 173
click at [584, 221] on div "[DATE] [DATE] Ostatnie 7 dni Ostatnie 30 dni Bieżący miesiąc Poprzedni miesiąc …" at bounding box center [476, 140] width 277 height 173
click at [586, 216] on button "Zastosuj" at bounding box center [581, 212] width 33 height 12
type input "[DATE] - [DATE]"
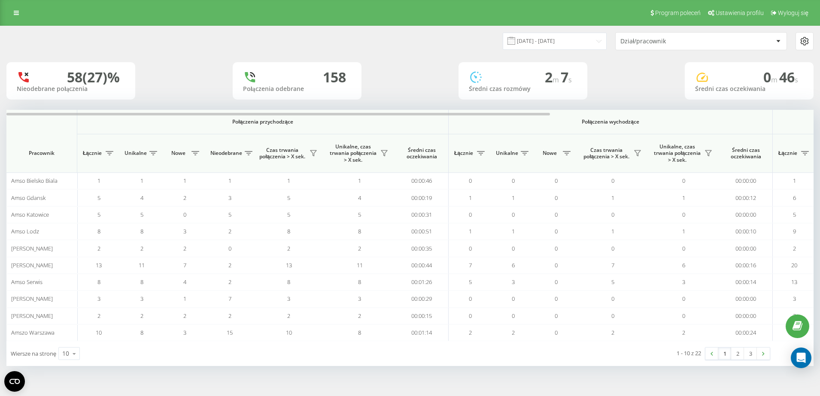
click at [658, 43] on div "Dział/pracownik" at bounding box center [671, 41] width 103 height 7
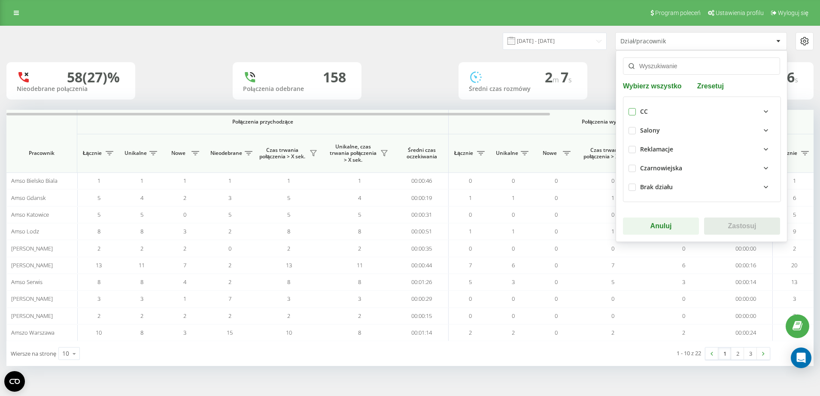
click at [632, 108] on label at bounding box center [632, 108] width 7 height 0
checkbox input "true"
drag, startPoint x: 732, startPoint y: 227, endPoint x: 729, endPoint y: 222, distance: 6.1
click at [732, 228] on button "Zastosuj" at bounding box center [742, 226] width 76 height 17
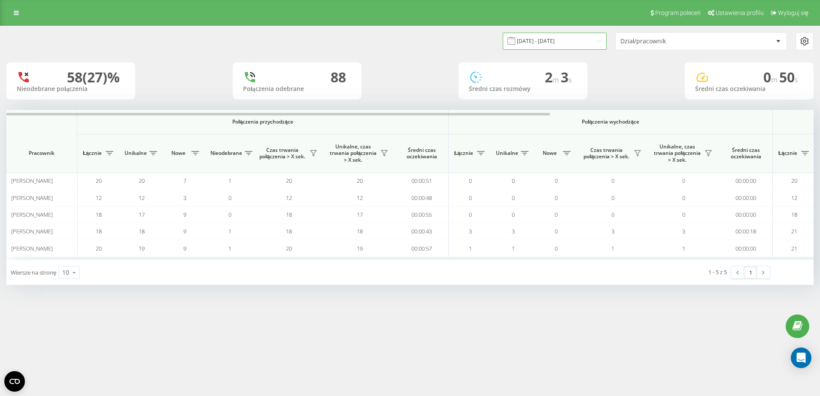
click at [571, 38] on input "[DATE] - [DATE]" at bounding box center [555, 41] width 104 height 17
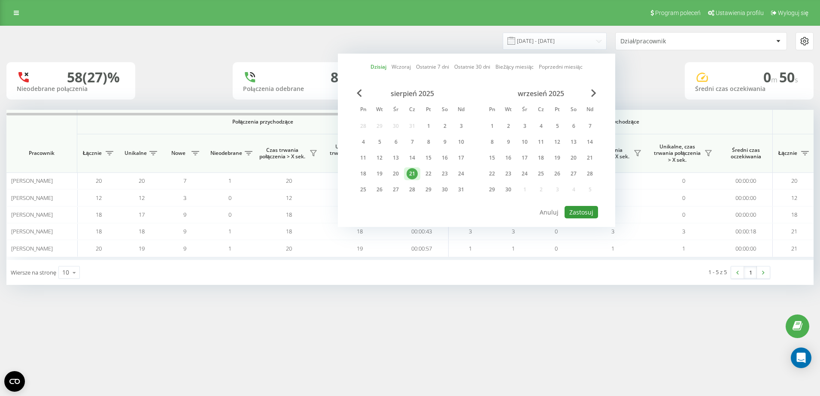
click at [580, 209] on button "Zastosuj" at bounding box center [581, 212] width 33 height 12
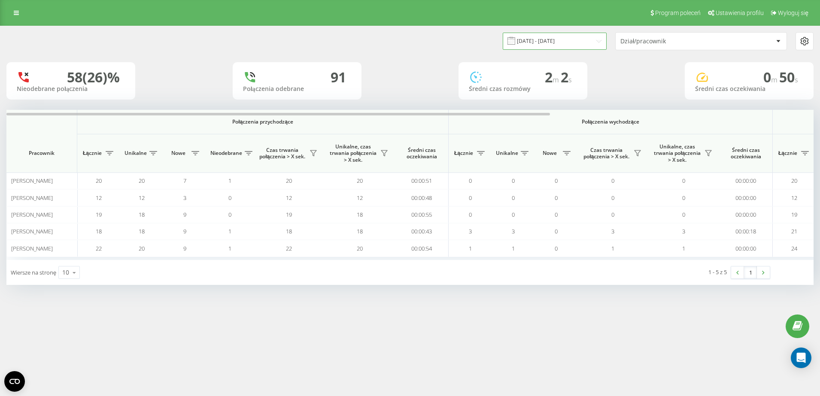
drag, startPoint x: 563, startPoint y: 48, endPoint x: 566, endPoint y: 43, distance: 5.6
click at [565, 46] on input "[DATE] - [DATE]" at bounding box center [555, 41] width 104 height 17
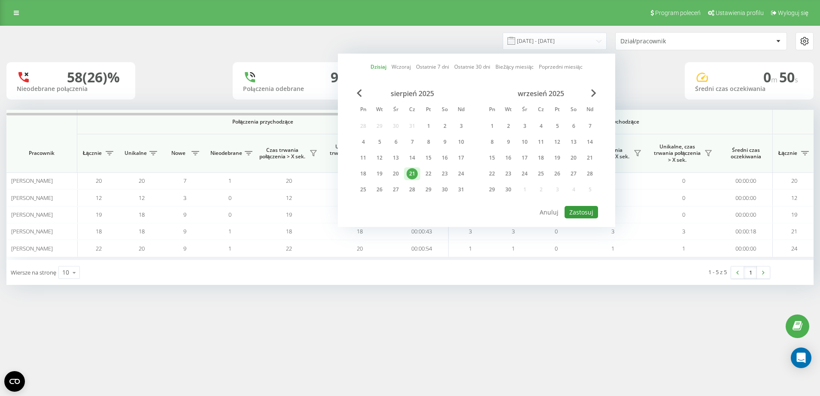
click at [580, 211] on button "Zastosuj" at bounding box center [581, 212] width 33 height 12
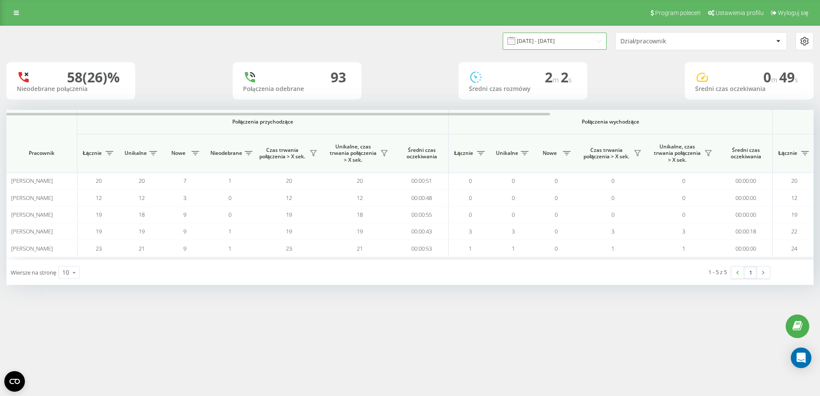
click at [539, 41] on input "[DATE] - [DATE]" at bounding box center [555, 41] width 104 height 17
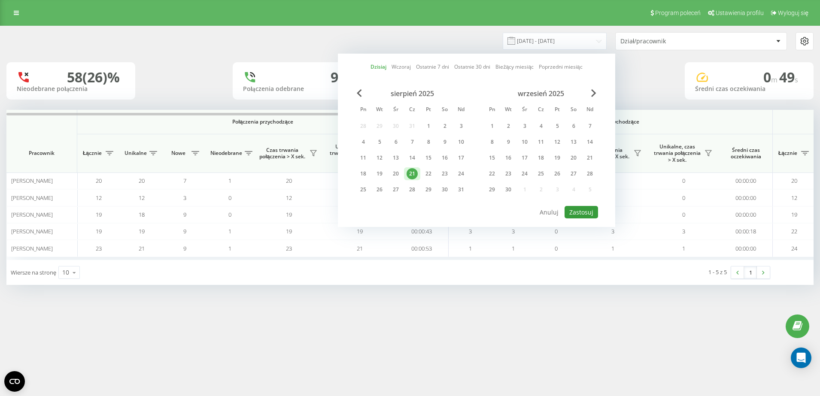
click at [583, 213] on button "Zastosuj" at bounding box center [581, 212] width 33 height 12
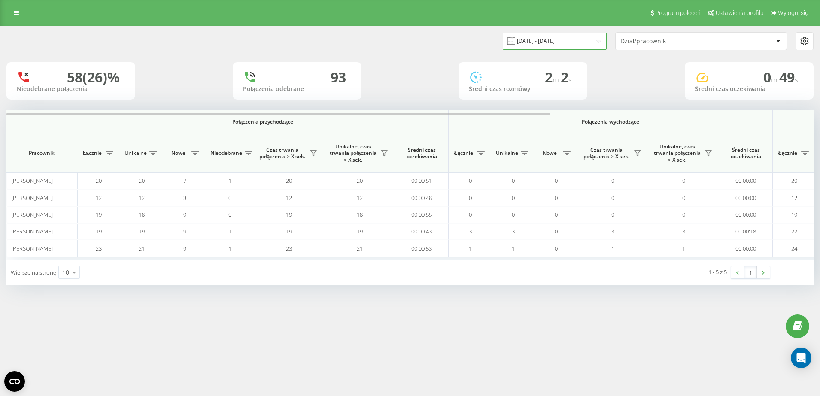
click at [547, 40] on input "[DATE] - [DATE]" at bounding box center [555, 41] width 104 height 17
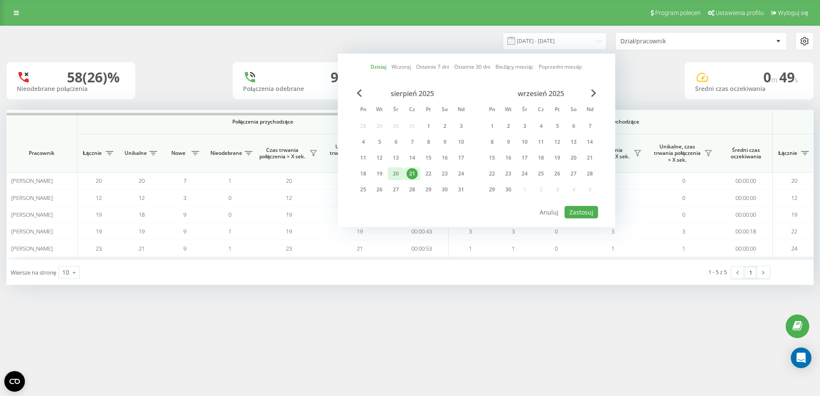
click at [400, 171] on div "20" at bounding box center [395, 173] width 11 height 11
click at [410, 173] on div "21" at bounding box center [412, 173] width 11 height 11
click at [427, 123] on div "1" at bounding box center [428, 126] width 11 height 11
click at [412, 176] on div "21" at bounding box center [412, 173] width 11 height 11
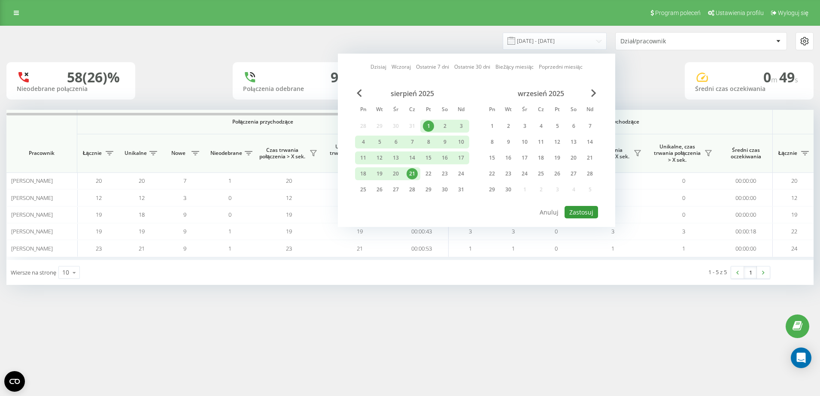
click at [582, 207] on button "Zastosuj" at bounding box center [581, 212] width 33 height 12
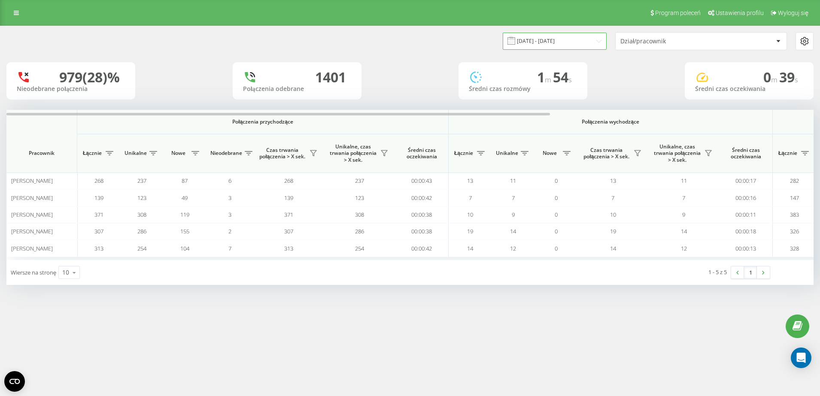
click at [556, 38] on input "[DATE] - [DATE]" at bounding box center [555, 41] width 104 height 17
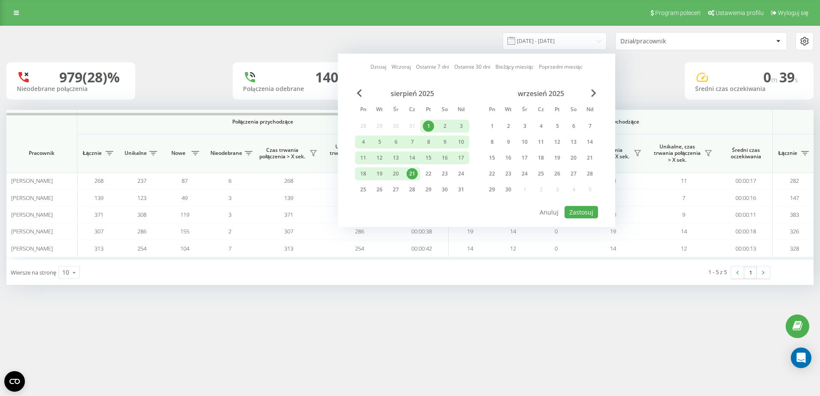
click at [414, 175] on div "21" at bounding box center [412, 173] width 11 height 11
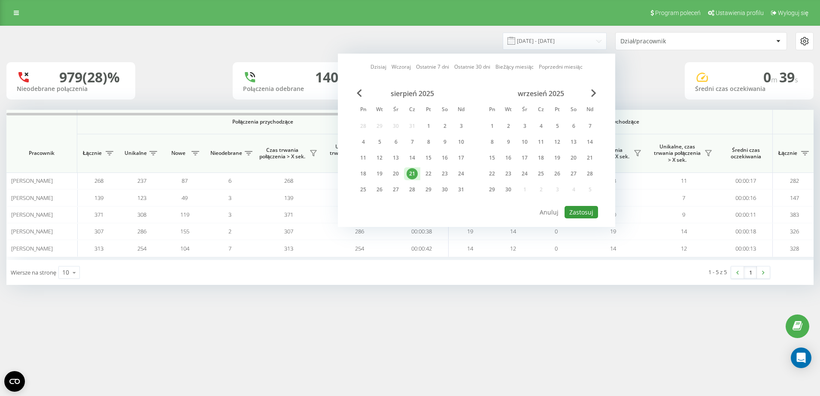
click at [591, 213] on button "Zastosuj" at bounding box center [581, 212] width 33 height 12
type input "[DATE] - [DATE]"
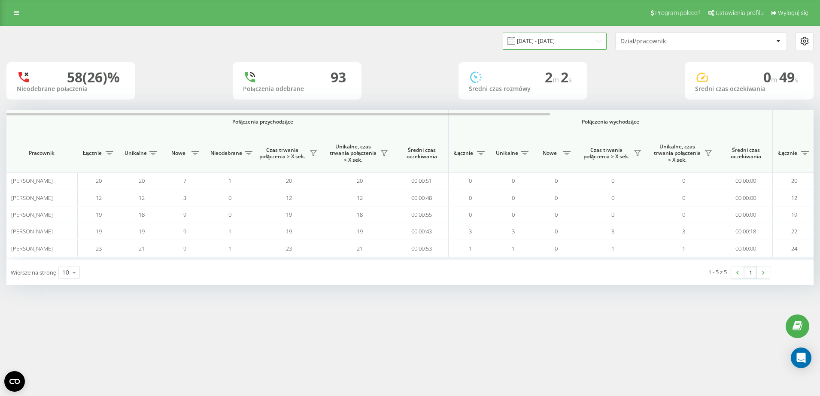
click at [562, 38] on input "[DATE] - [DATE]" at bounding box center [555, 41] width 104 height 17
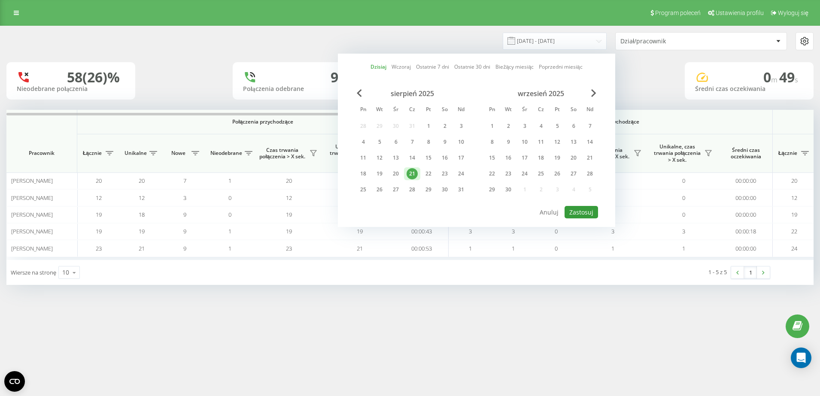
click at [585, 211] on button "Zastosuj" at bounding box center [581, 212] width 33 height 12
